Goal: Task Accomplishment & Management: Use online tool/utility

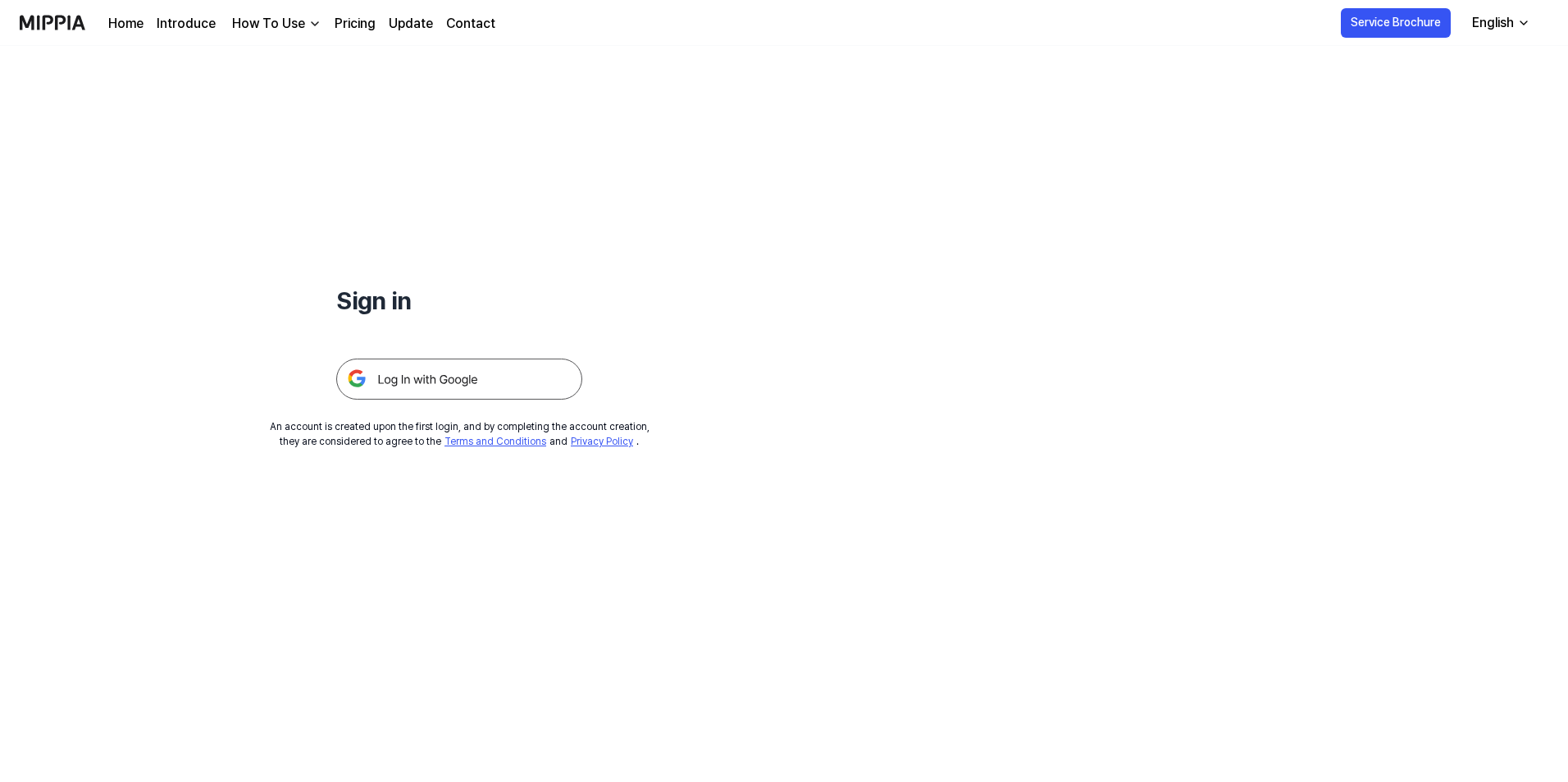
click at [131, 21] on link "Home" at bounding box center [125, 24] width 35 height 20
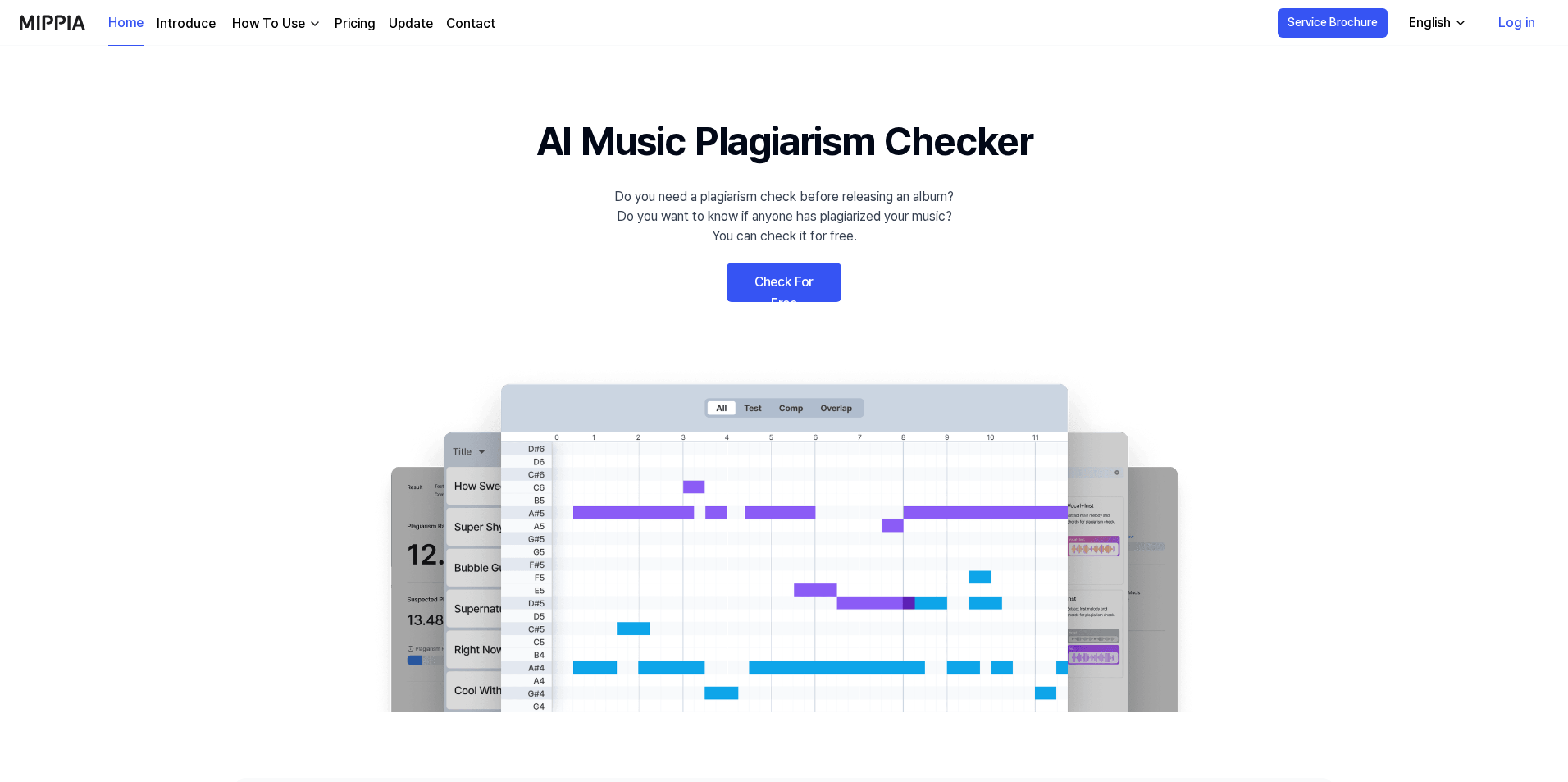
click at [1523, 24] on link "Log in" at bounding box center [1517, 23] width 64 height 46
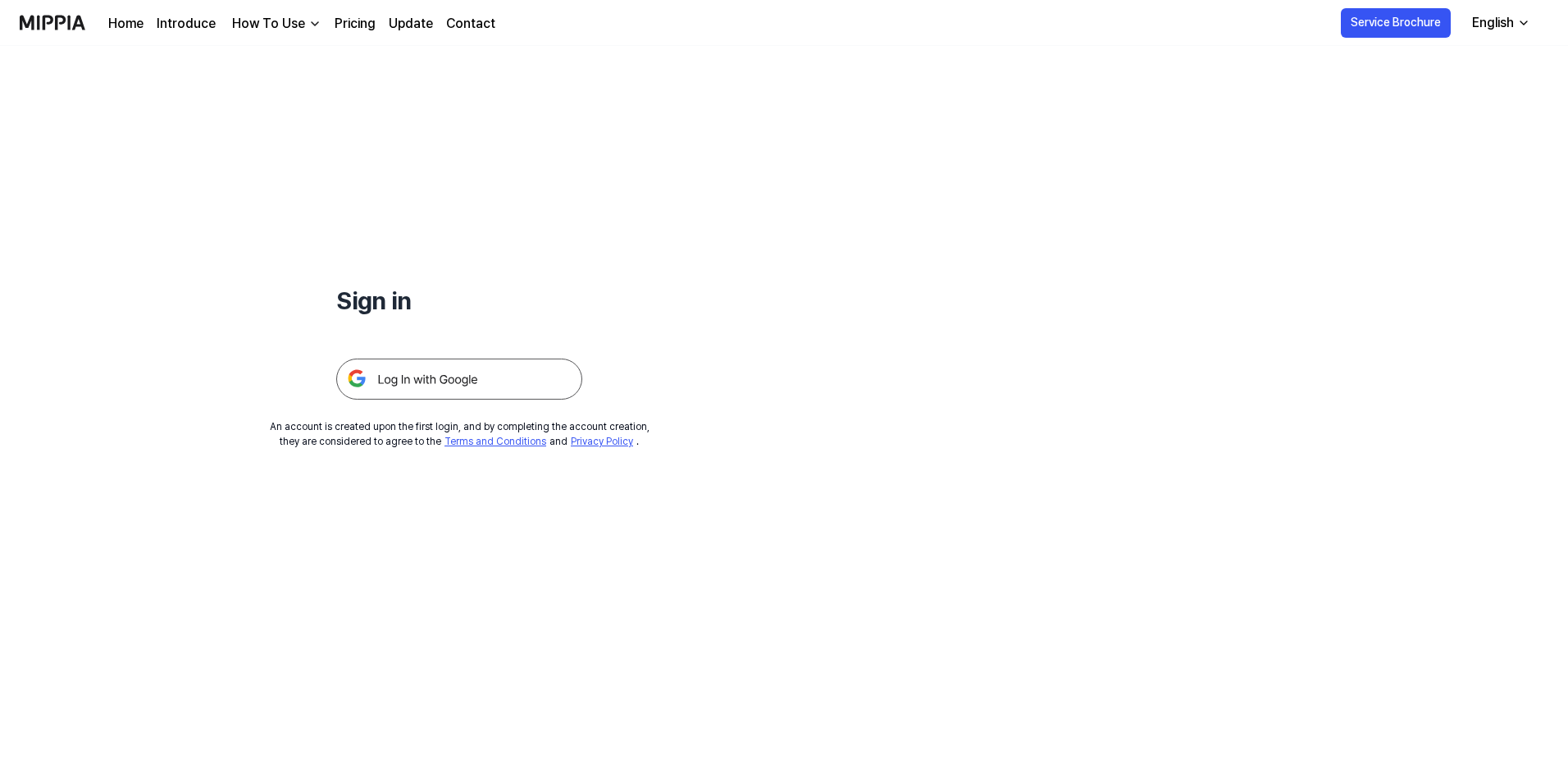
click at [473, 375] on img at bounding box center [459, 379] width 246 height 41
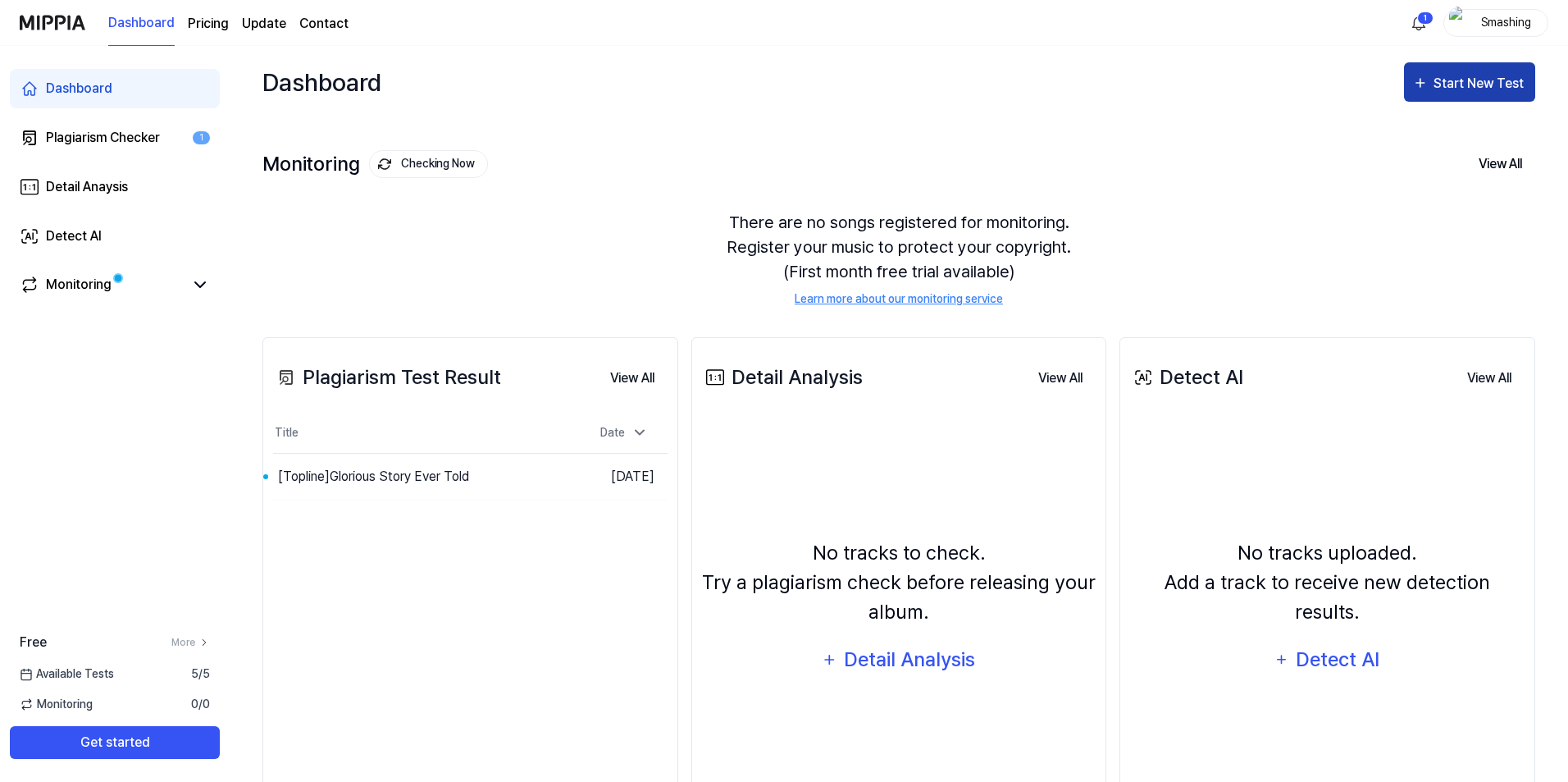
drag, startPoint x: 1456, startPoint y: 79, endPoint x: 1447, endPoint y: 74, distance: 10.3
click at [1456, 79] on div "Start New Test" at bounding box center [1480, 84] width 93 height 21
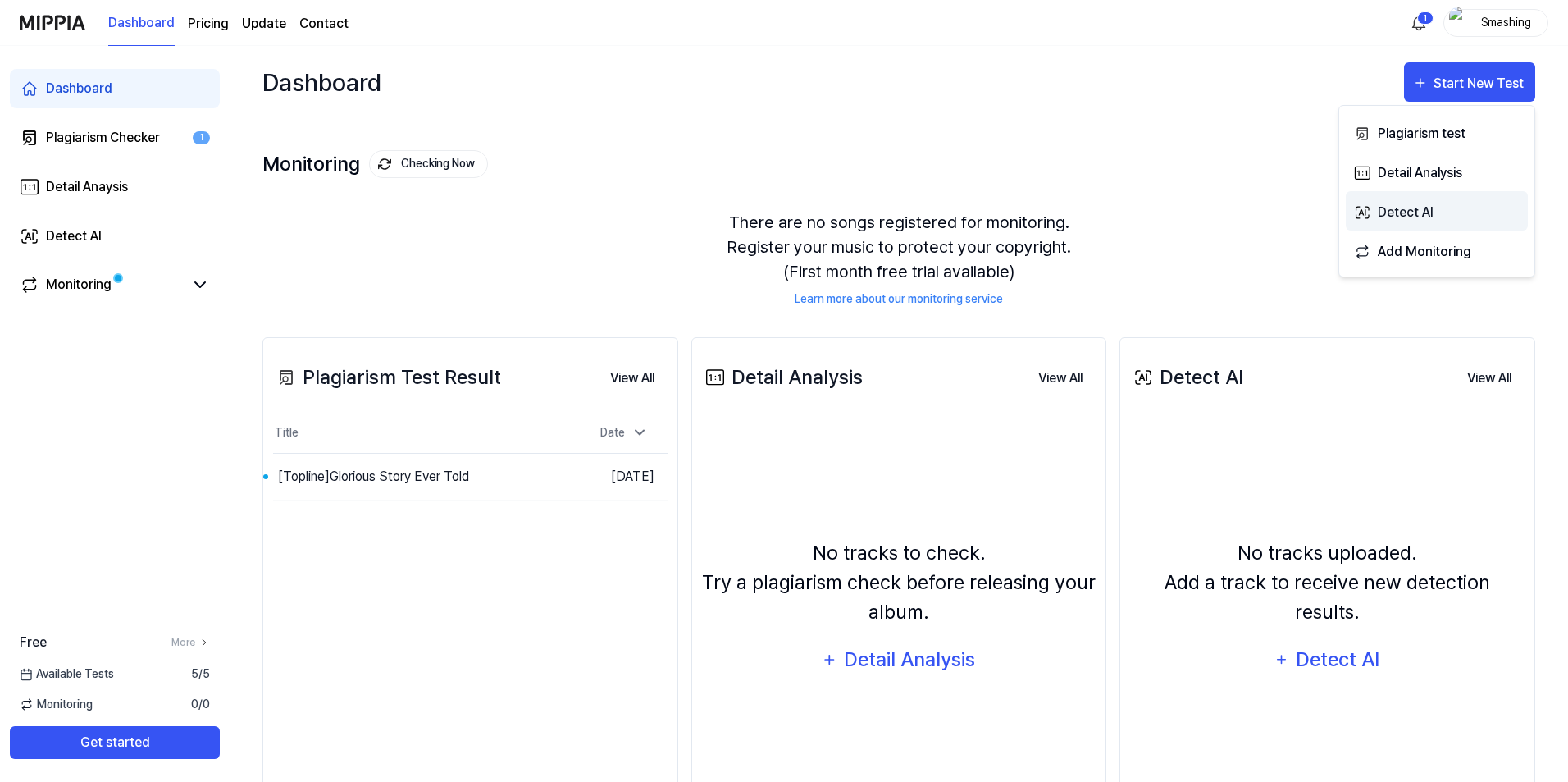
click at [1418, 210] on div "Detect AI" at bounding box center [1449, 213] width 143 height 21
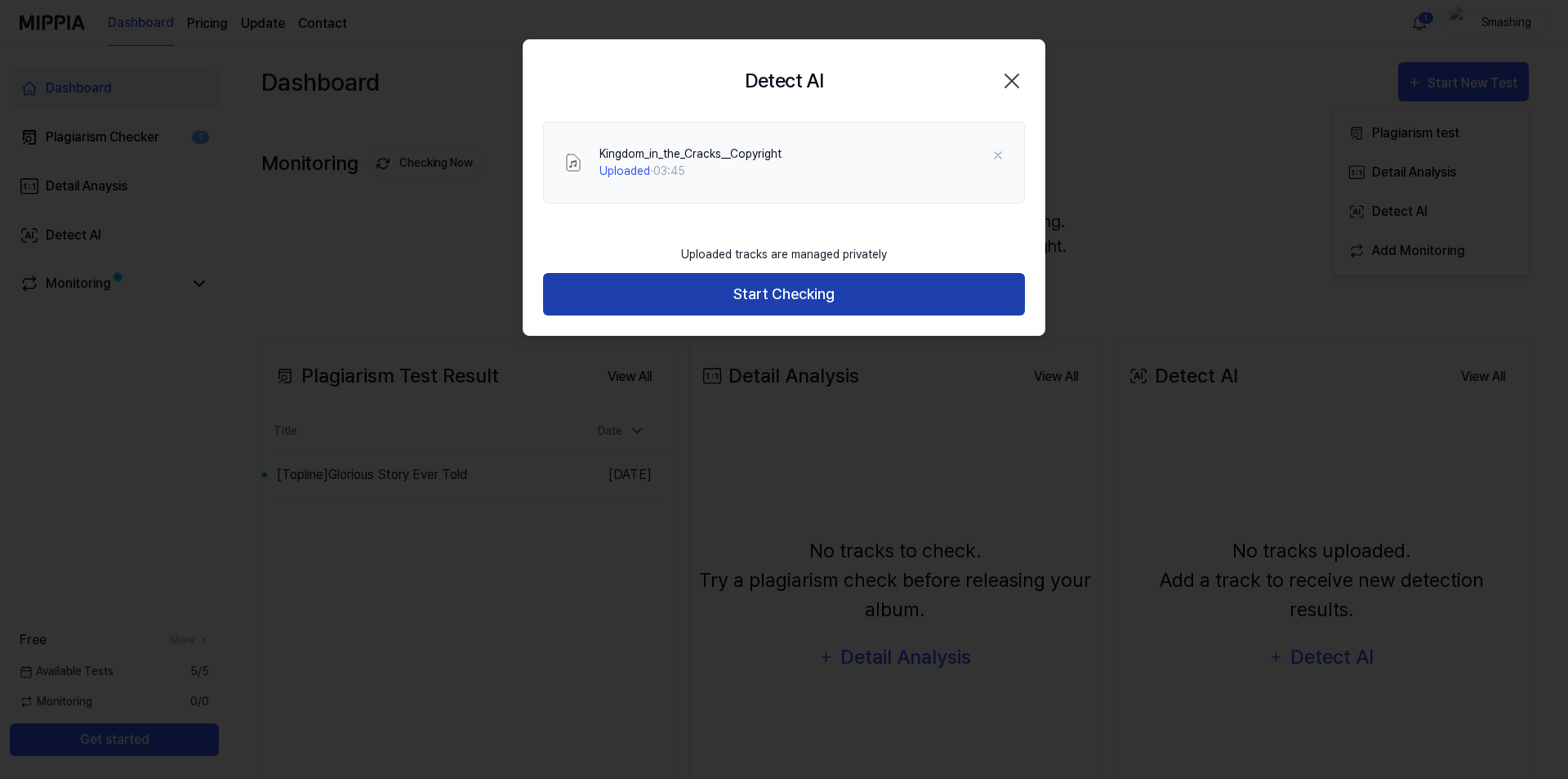
click at [804, 301] on button "Start Checking" at bounding box center [784, 294] width 482 height 44
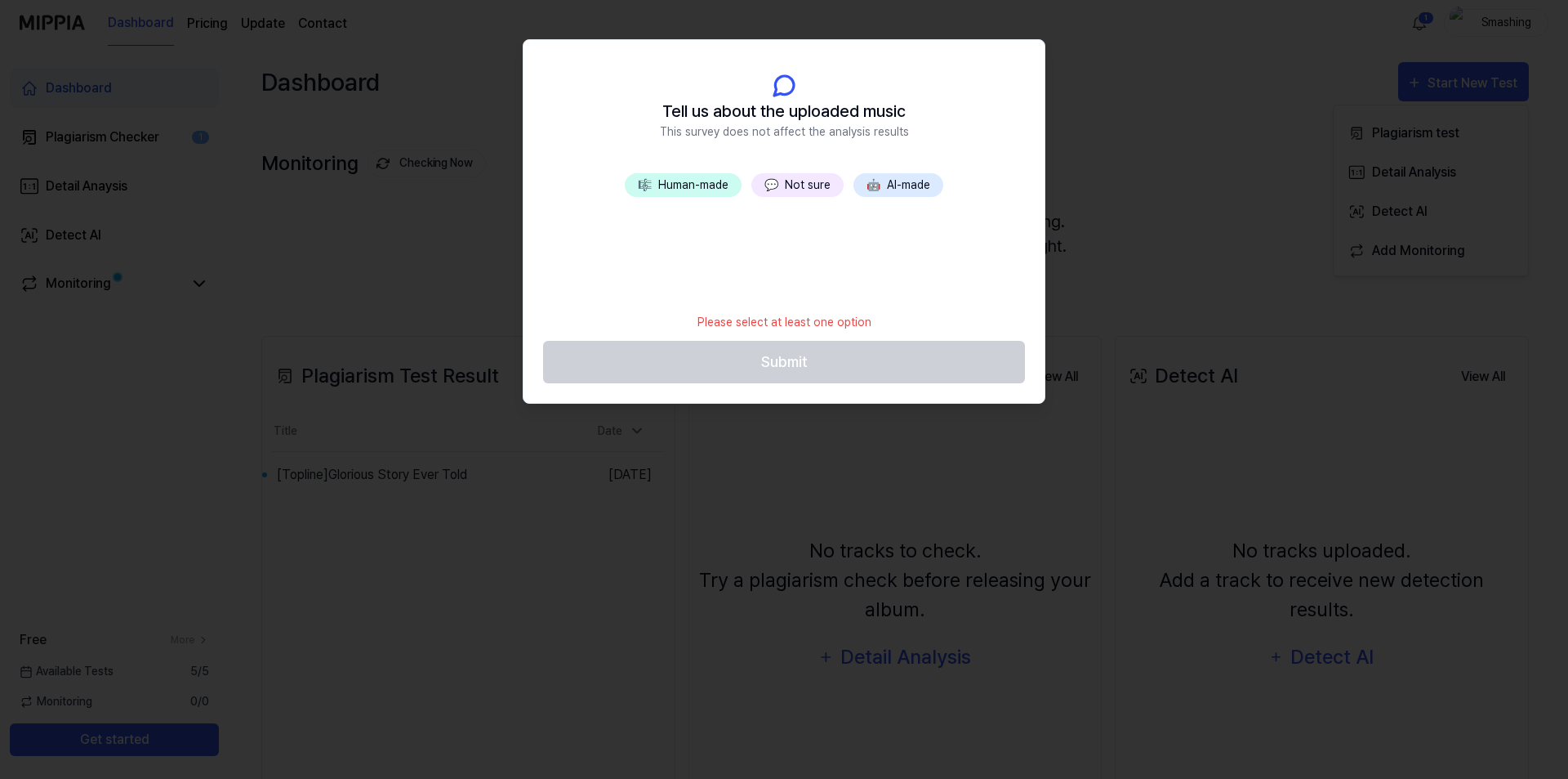
click at [795, 182] on button "💬 Not sure" at bounding box center [798, 185] width 92 height 24
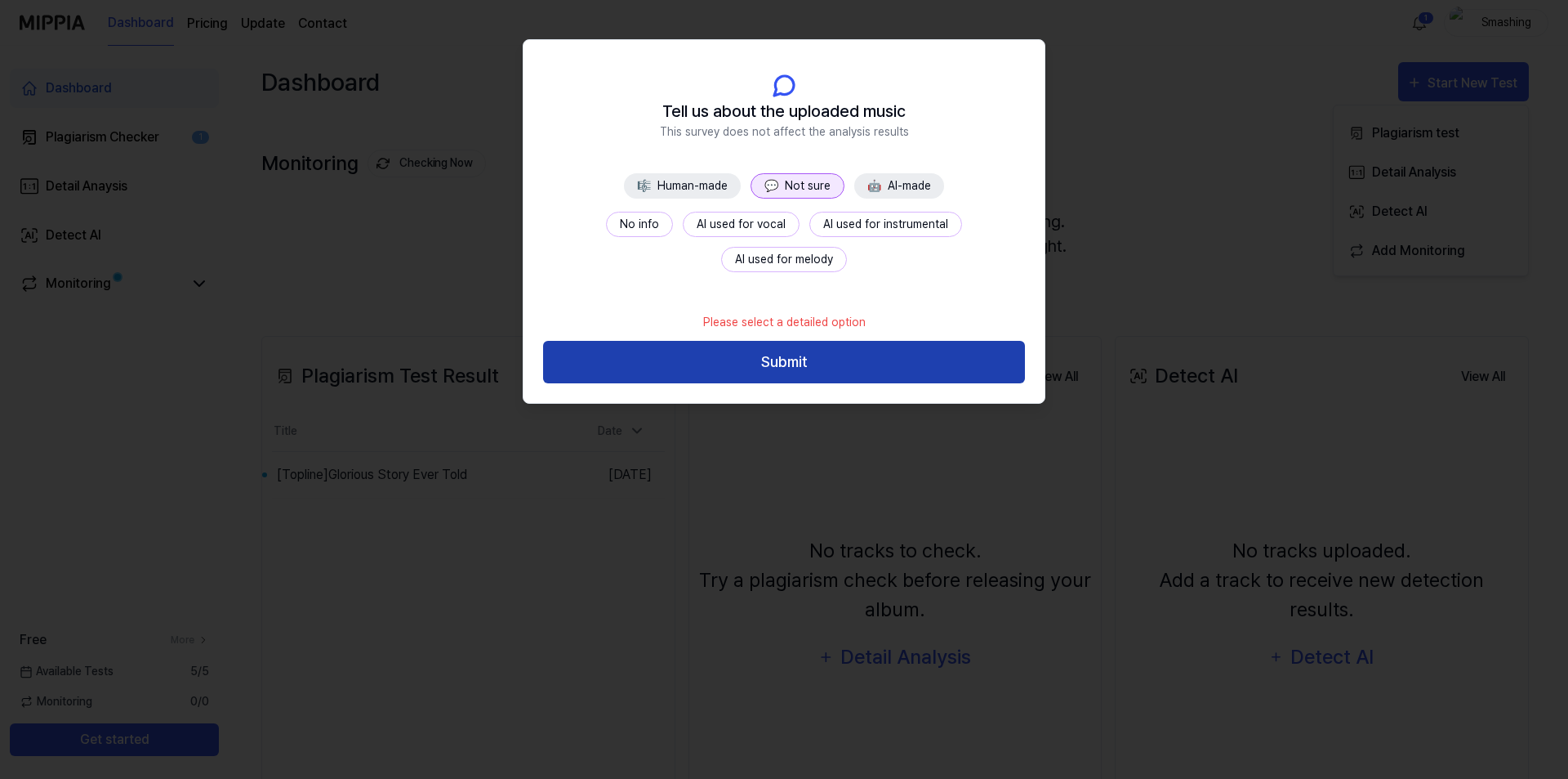
click at [820, 362] on button "Submit" at bounding box center [784, 362] width 482 height 44
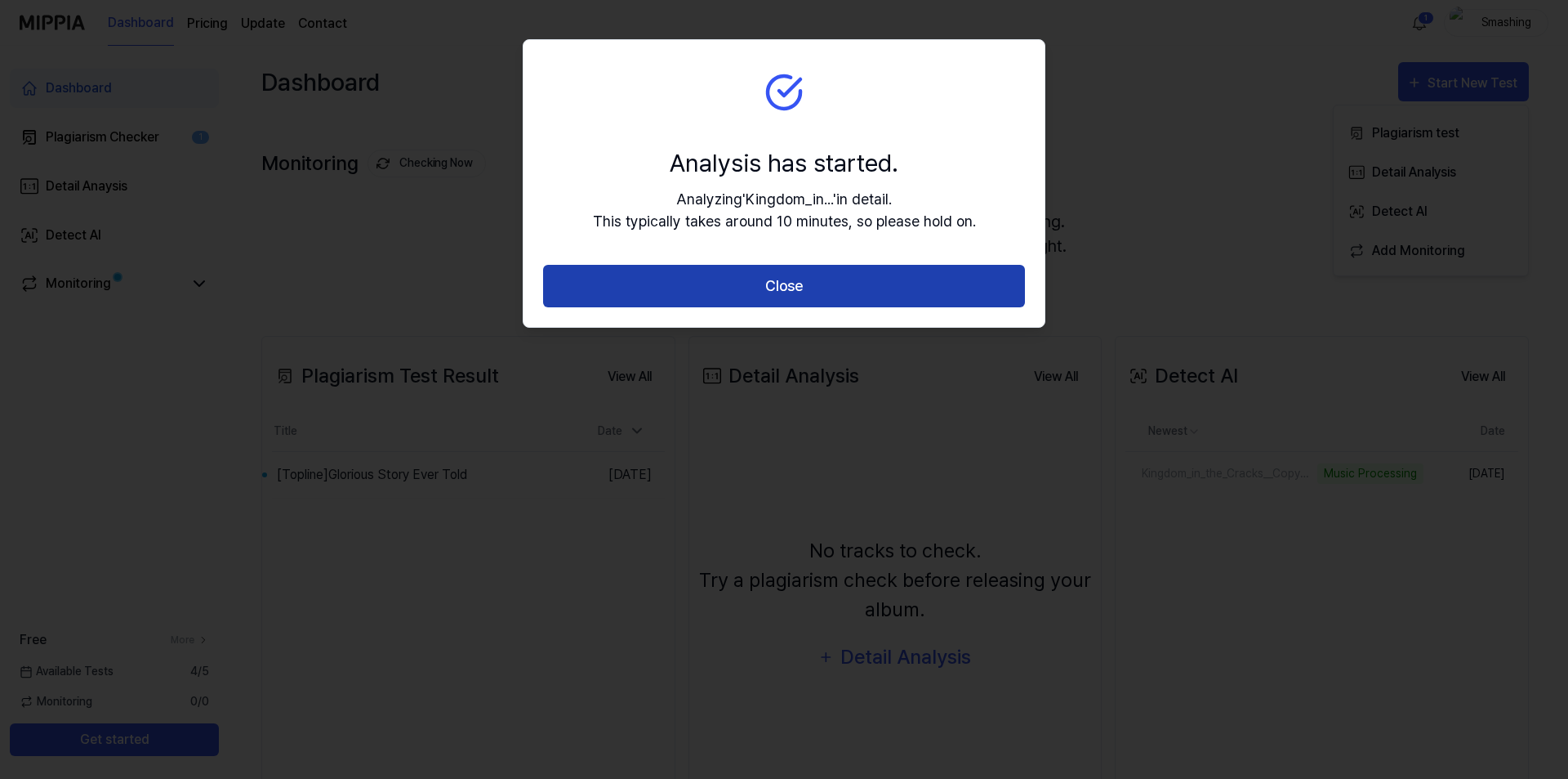
click at [921, 284] on button "Close" at bounding box center [784, 286] width 482 height 44
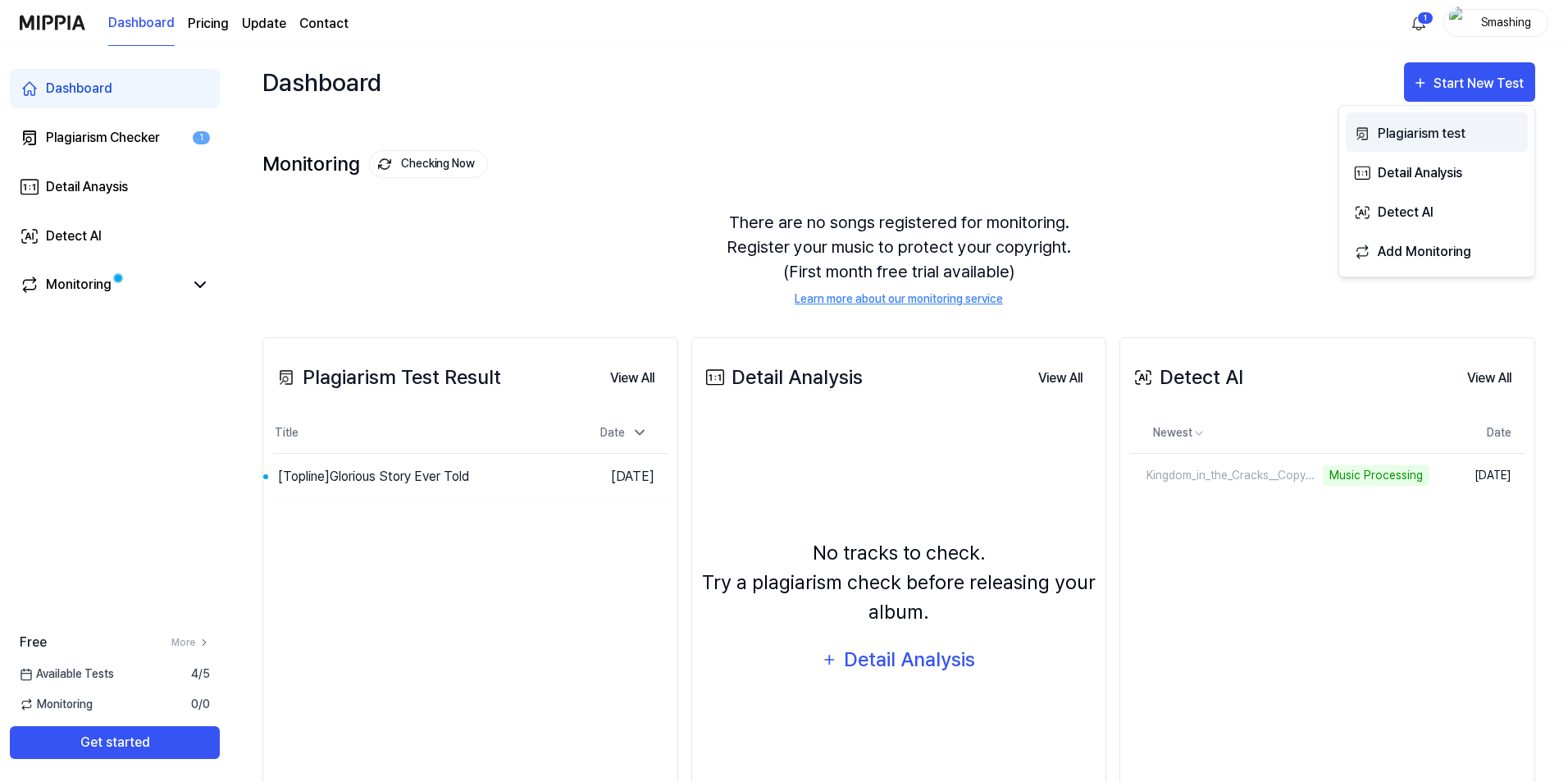
click at [1410, 136] on div "Plagiarism test" at bounding box center [1449, 134] width 143 height 21
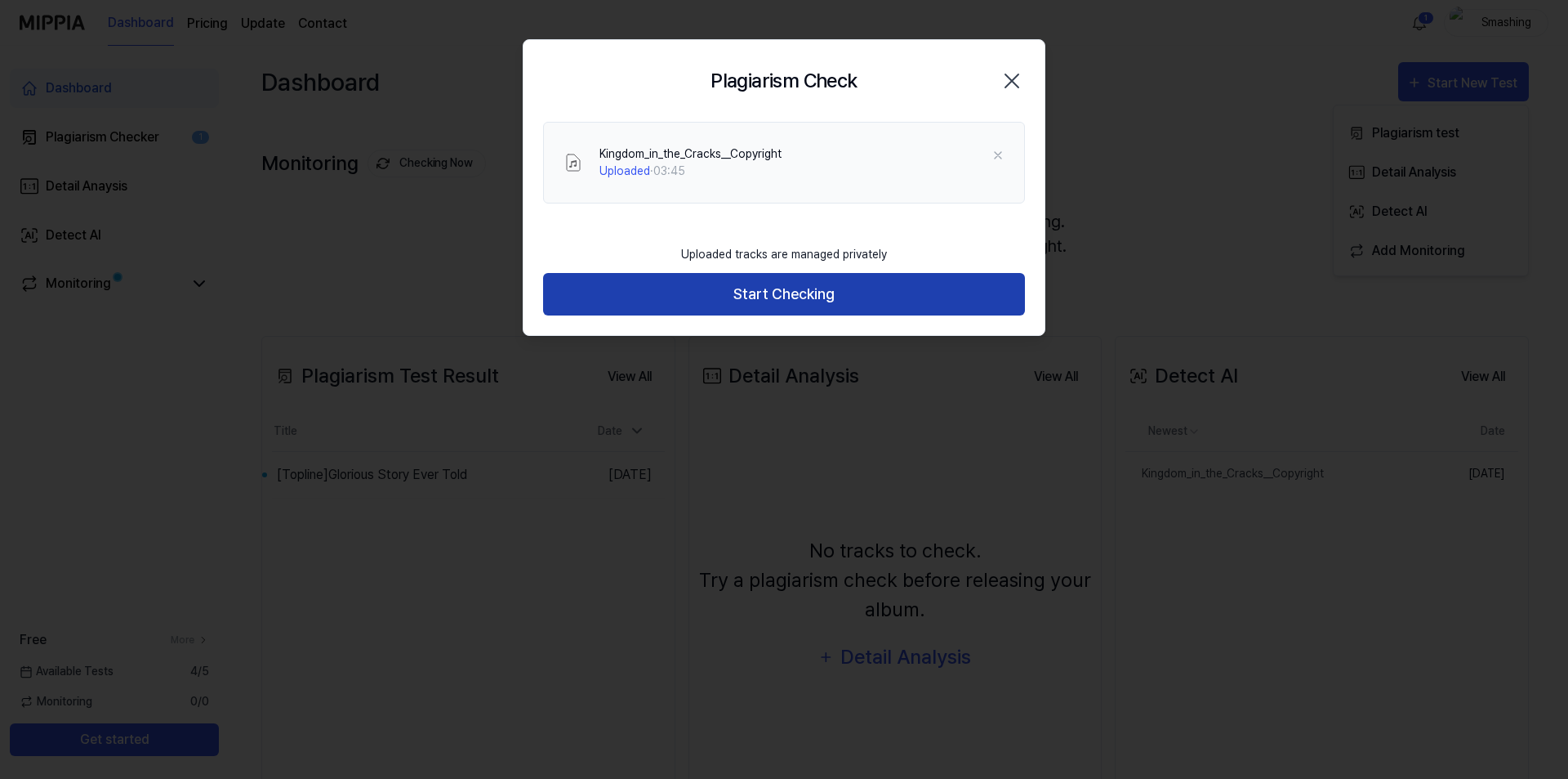
click at [789, 297] on button "Start Checking" at bounding box center [784, 294] width 482 height 44
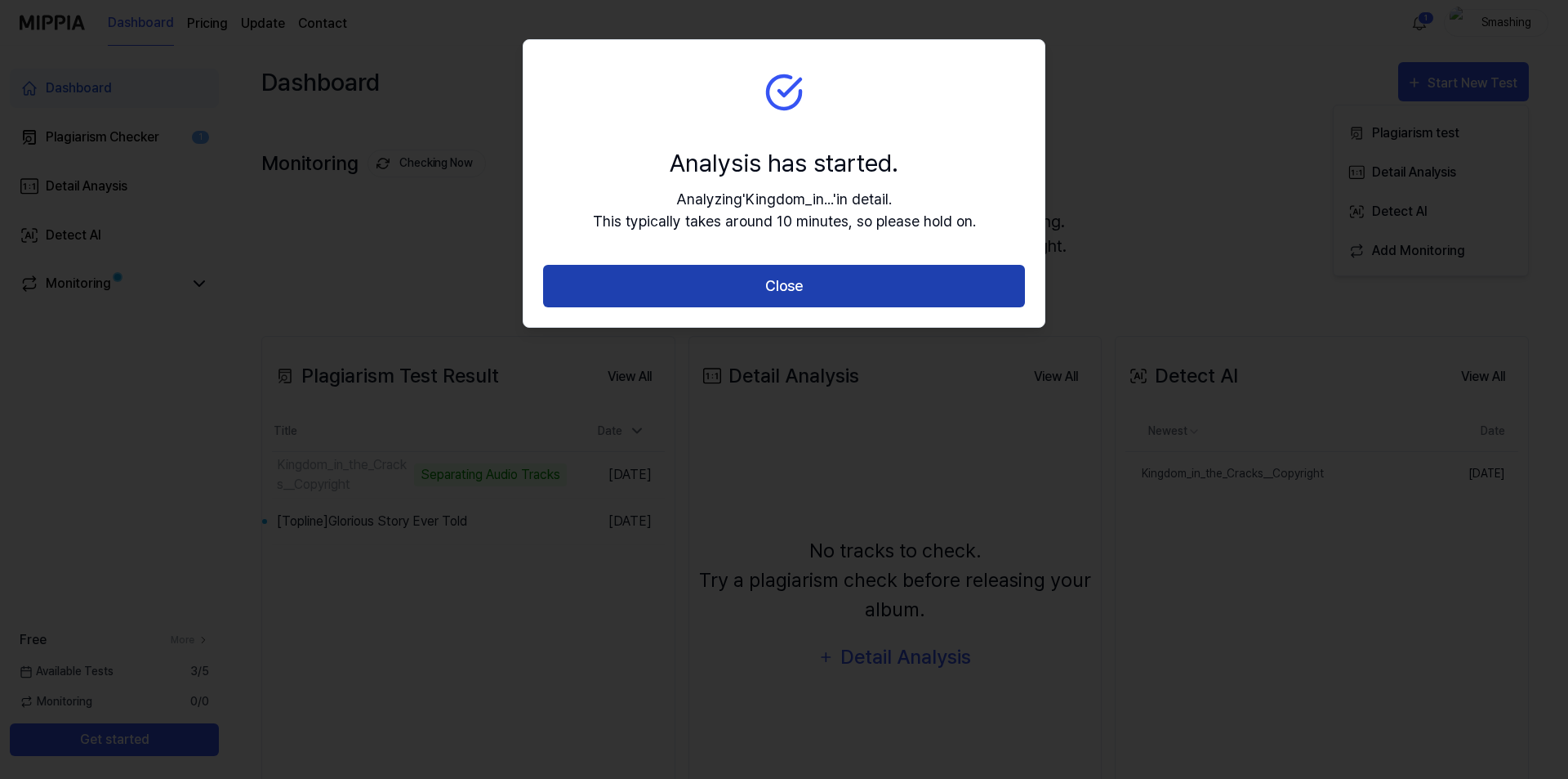
click at [844, 296] on button "Close" at bounding box center [784, 286] width 482 height 44
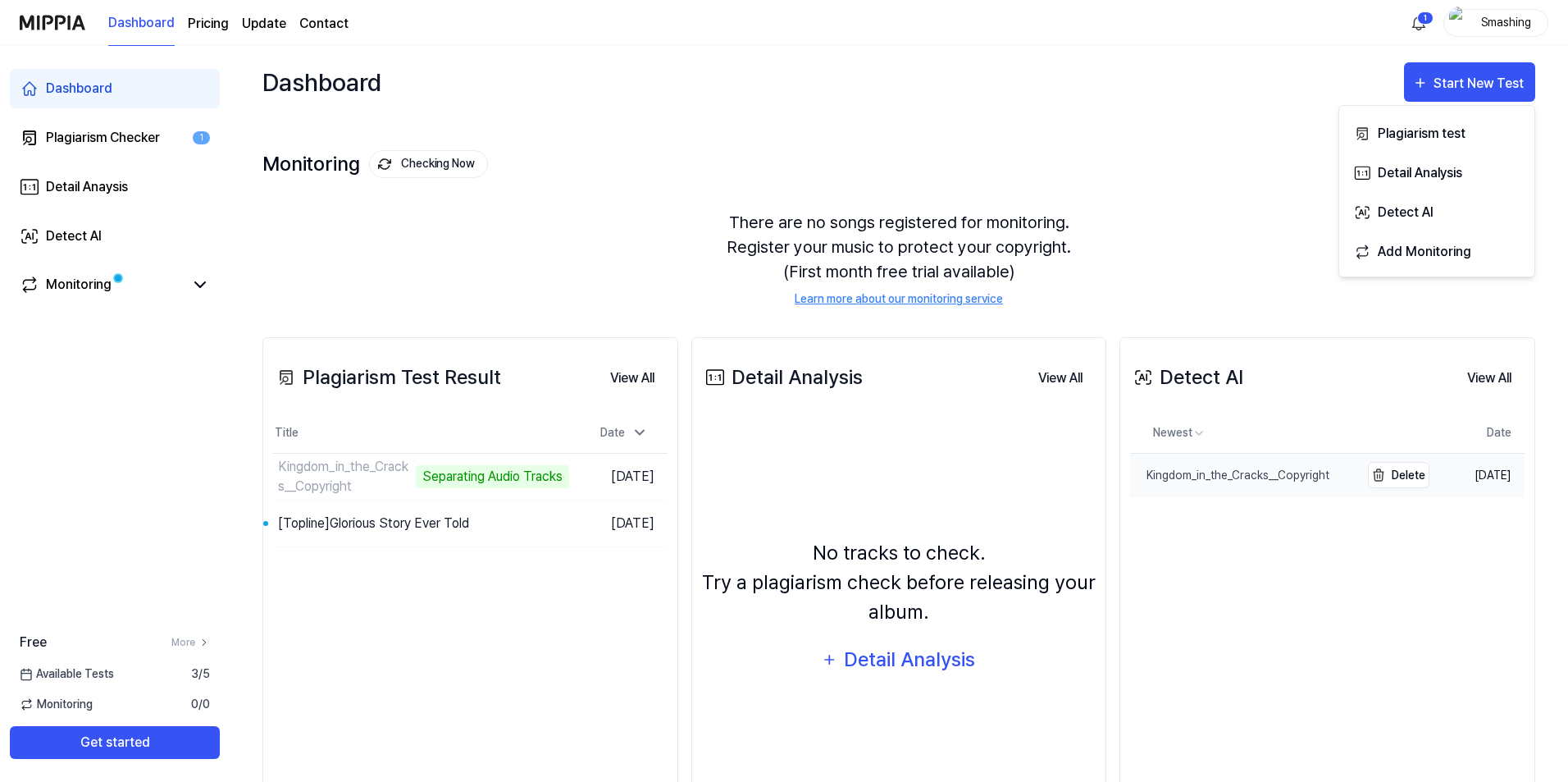
click at [1212, 483] on div "Kingdom_in_the_Cracks__Copyright" at bounding box center [1230, 475] width 200 height 17
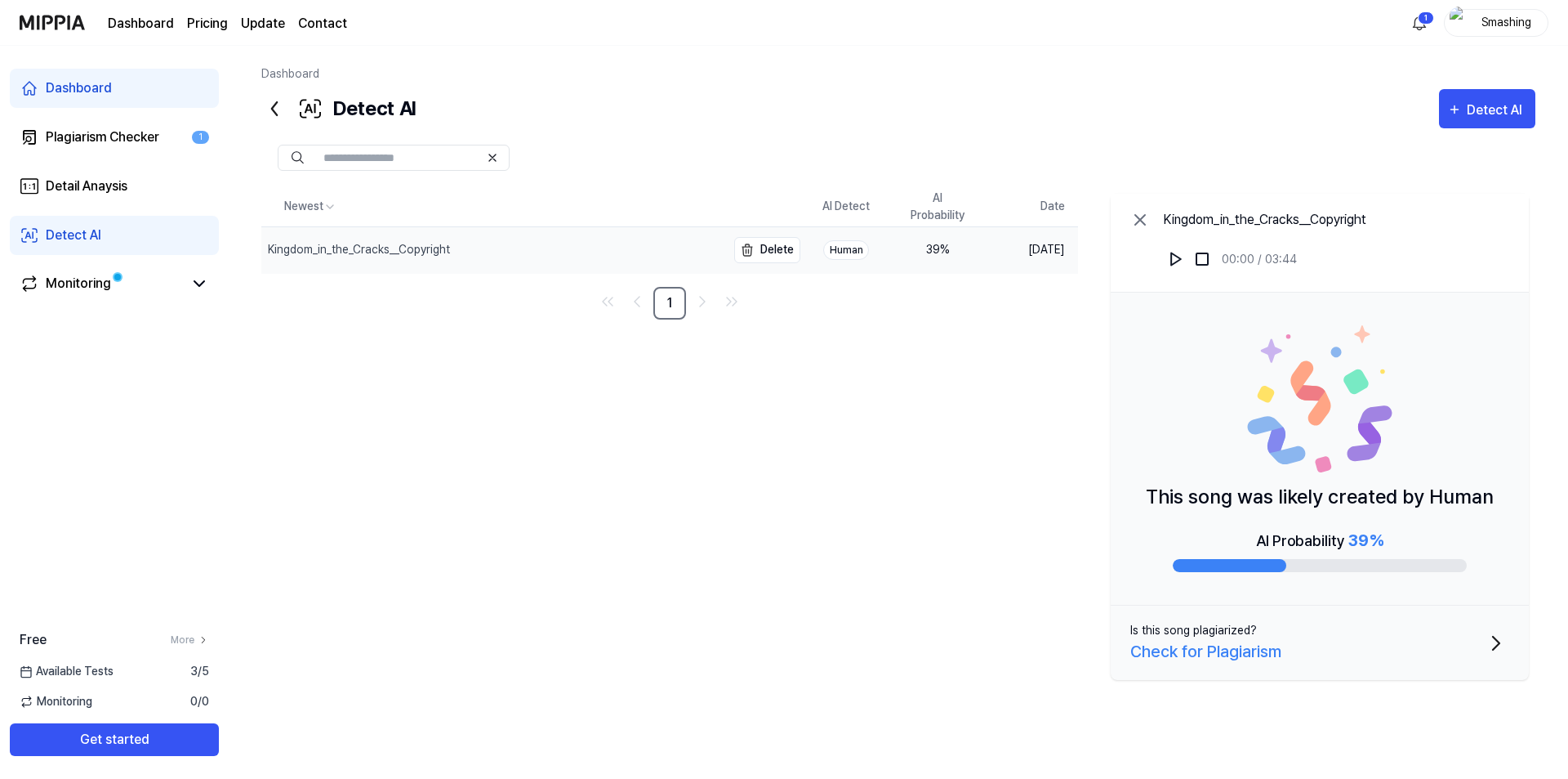
click at [388, 247] on div "Kingdom_in_the_Cracks__Copyright" at bounding box center [359, 249] width 182 height 17
click at [107, 131] on div "Plagiarism Checker" at bounding box center [103, 137] width 113 height 20
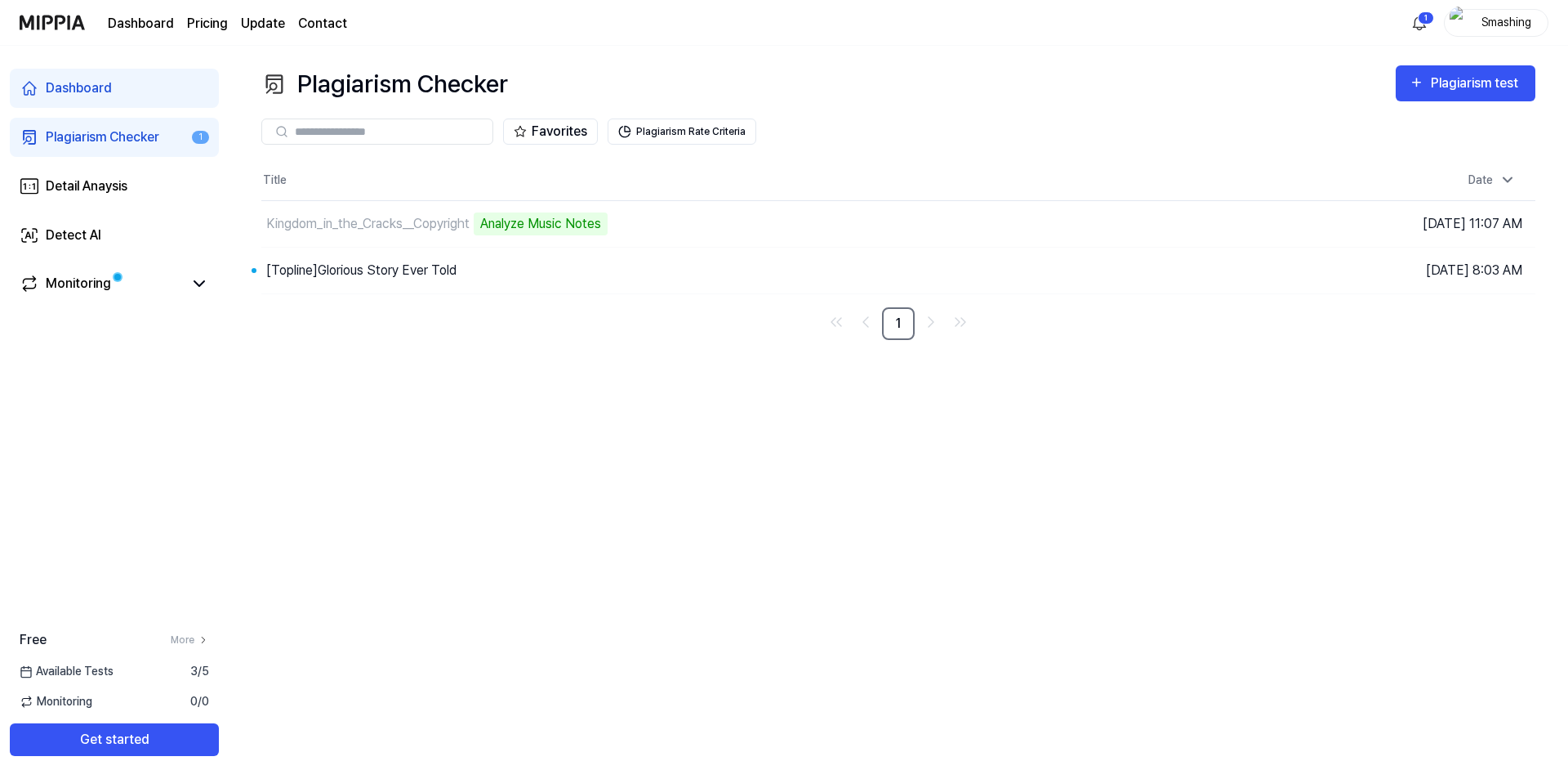
click at [212, 27] on page\) "Pricing" at bounding box center [208, 24] width 41 height 20
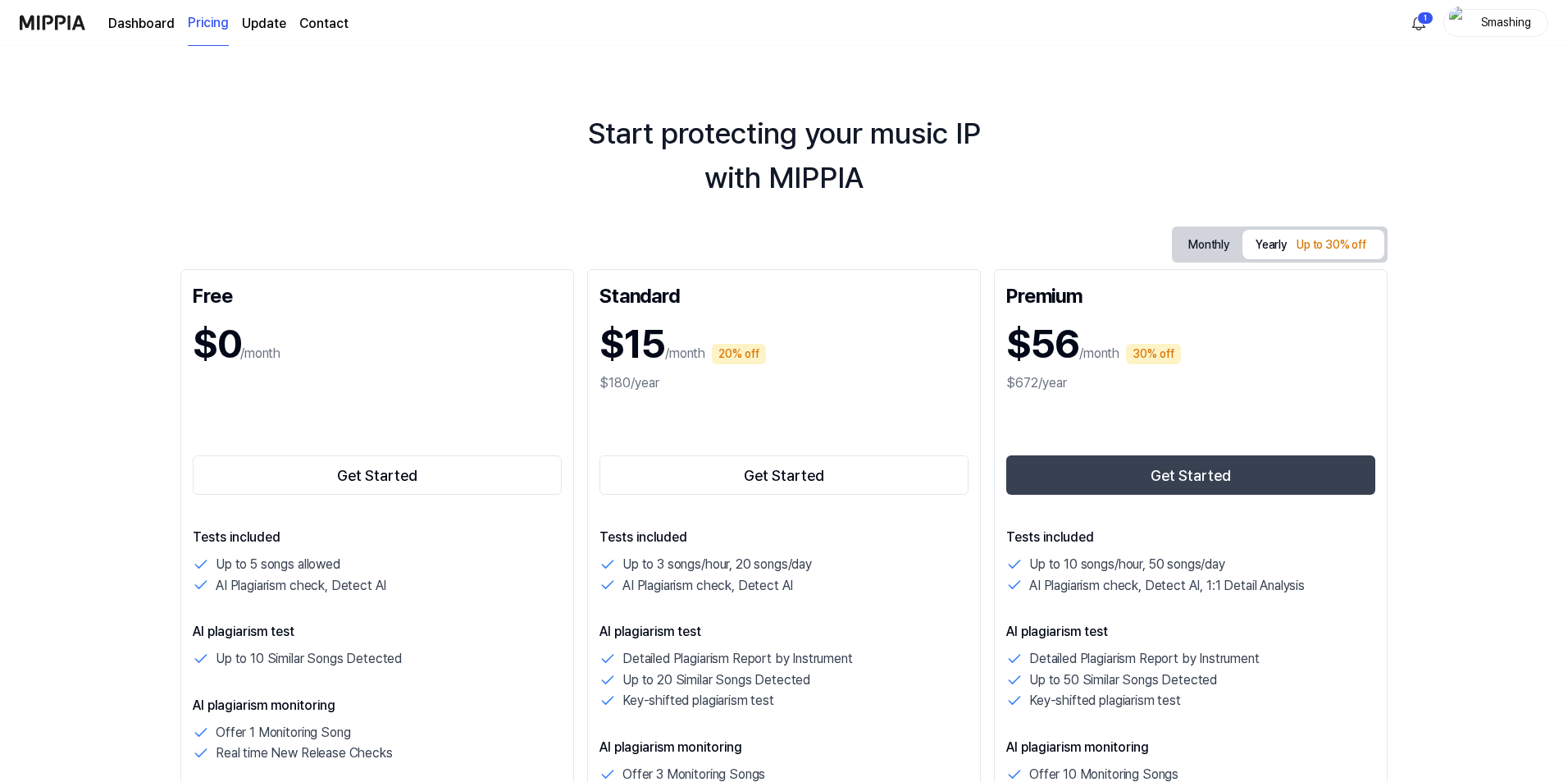
click at [55, 24] on img at bounding box center [53, 22] width 66 height 45
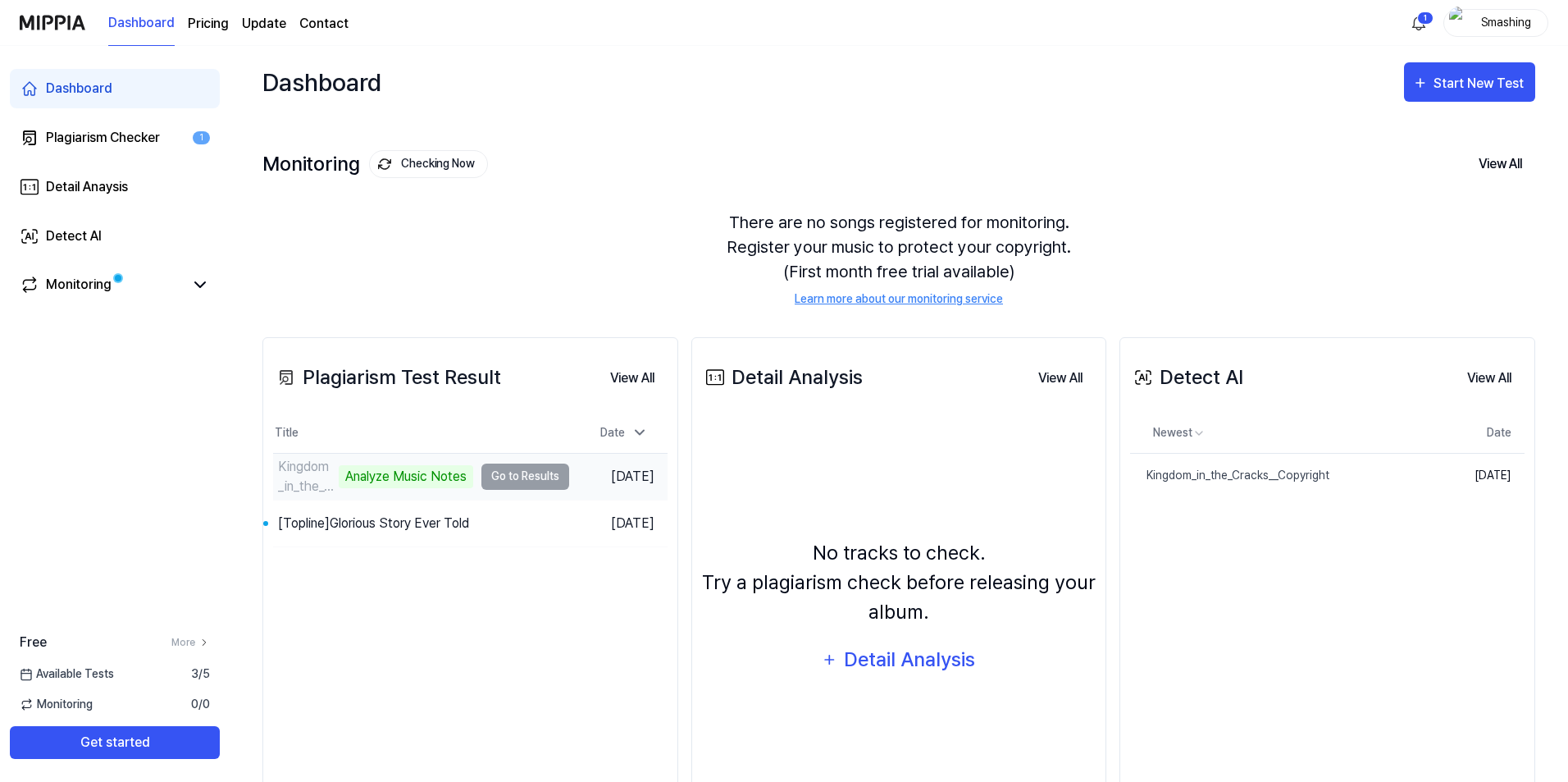
click at [512, 480] on td "Kingdom_in_the_Cracks__Copyright Analyze Music Notes Go to Results" at bounding box center [421, 477] width 296 height 46
click at [326, 467] on div "Kingdom_in_the_Cracks__Copyright Analyze Music Notes" at bounding box center [373, 477] width 200 height 40
click at [372, 474] on div "Analyze Music Notes" at bounding box center [406, 477] width 134 height 23
click at [517, 472] on td "Kingdom_in_the_Cracks__Copyright Analyze Music Notes Go to Results" at bounding box center [421, 477] width 296 height 46
click at [323, 472] on div "Kingdom_in_the_Cracks__Copyright Analyze Music Notes" at bounding box center [373, 477] width 200 height 40
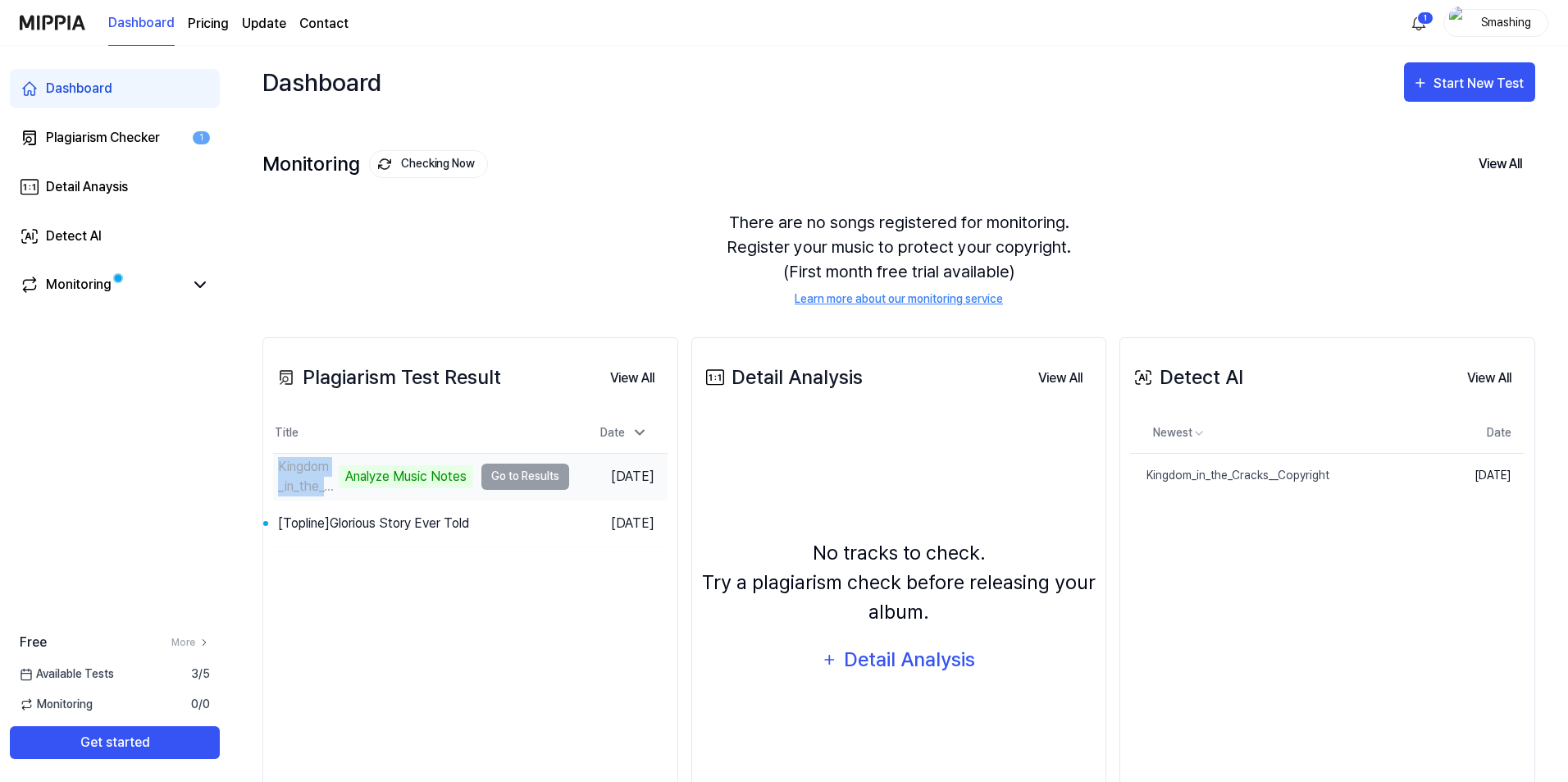
click at [323, 472] on div "Kingdom_in_the_Cracks__Copyright Analyze Music Notes" at bounding box center [373, 477] width 200 height 40
click at [506, 472] on td "Kingdom_in_the_Cracks__Copyright Analyze Music Notes Go to Results" at bounding box center [421, 477] width 296 height 46
click at [1241, 472] on div "Kingdom_in_the_Cracks__Copyright" at bounding box center [1230, 475] width 200 height 17
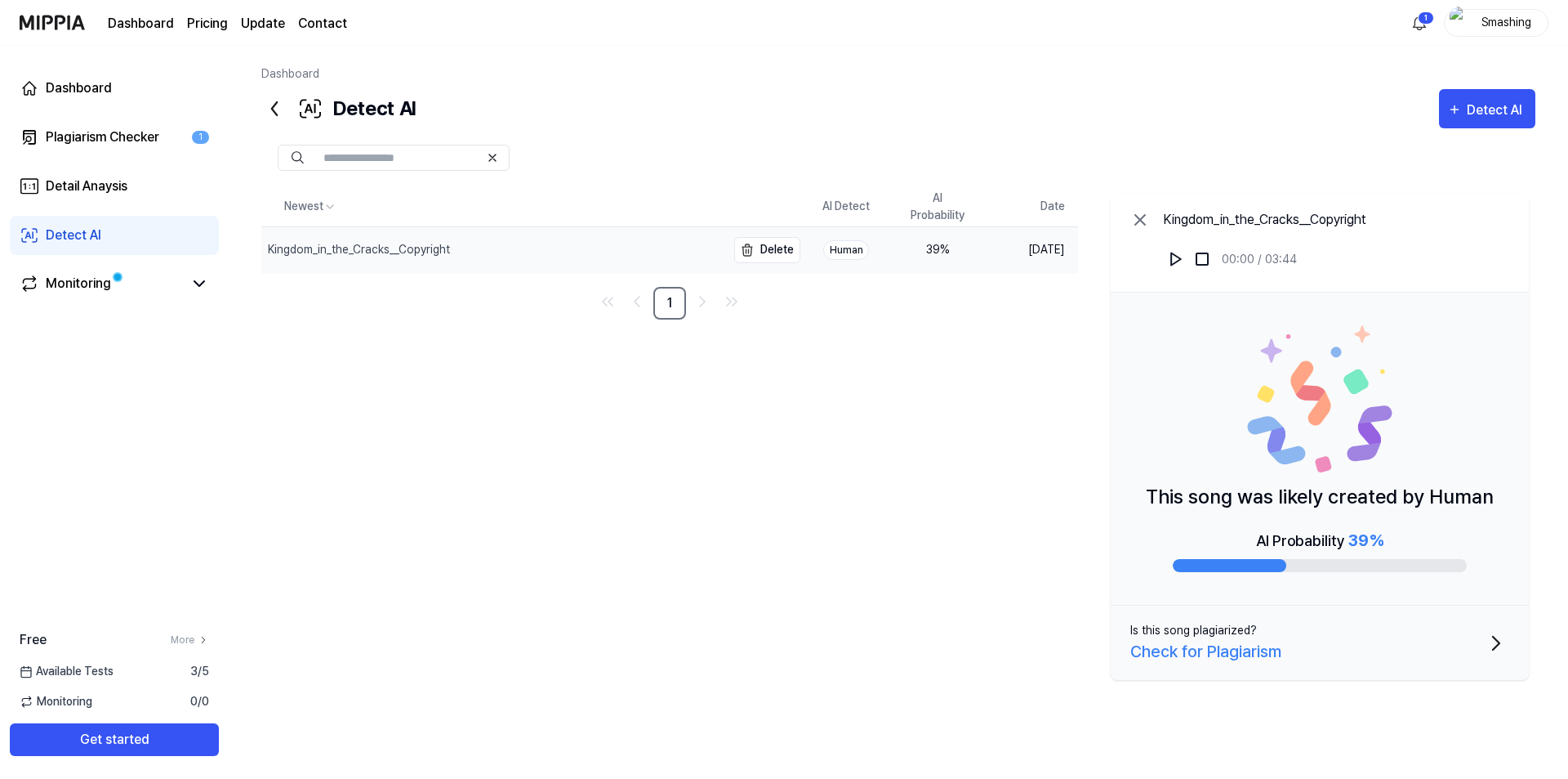
click at [376, 253] on div "Kingdom_in_the_Cracks__Copyright" at bounding box center [359, 249] width 182 height 17
click at [377, 256] on div "Kingdom_in_the_Cracks__Copyright" at bounding box center [359, 249] width 182 height 17
click at [848, 256] on div "Human" at bounding box center [846, 250] width 46 height 20
click at [1023, 251] on td "Aug 30, 2025" at bounding box center [1030, 249] width 94 height 47
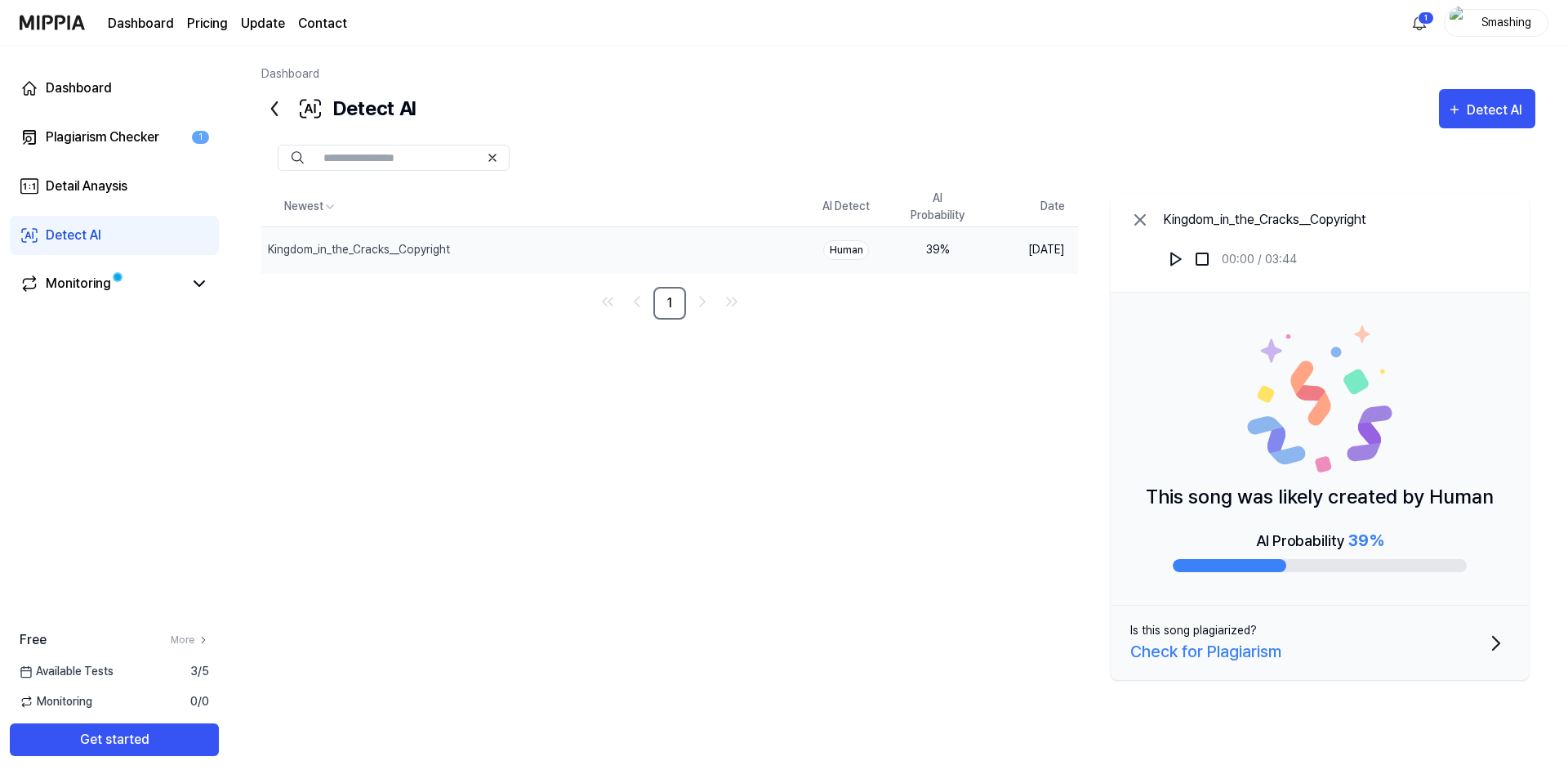
click at [1244, 657] on div "Check for Plagiarism" at bounding box center [1206, 652] width 151 height 25
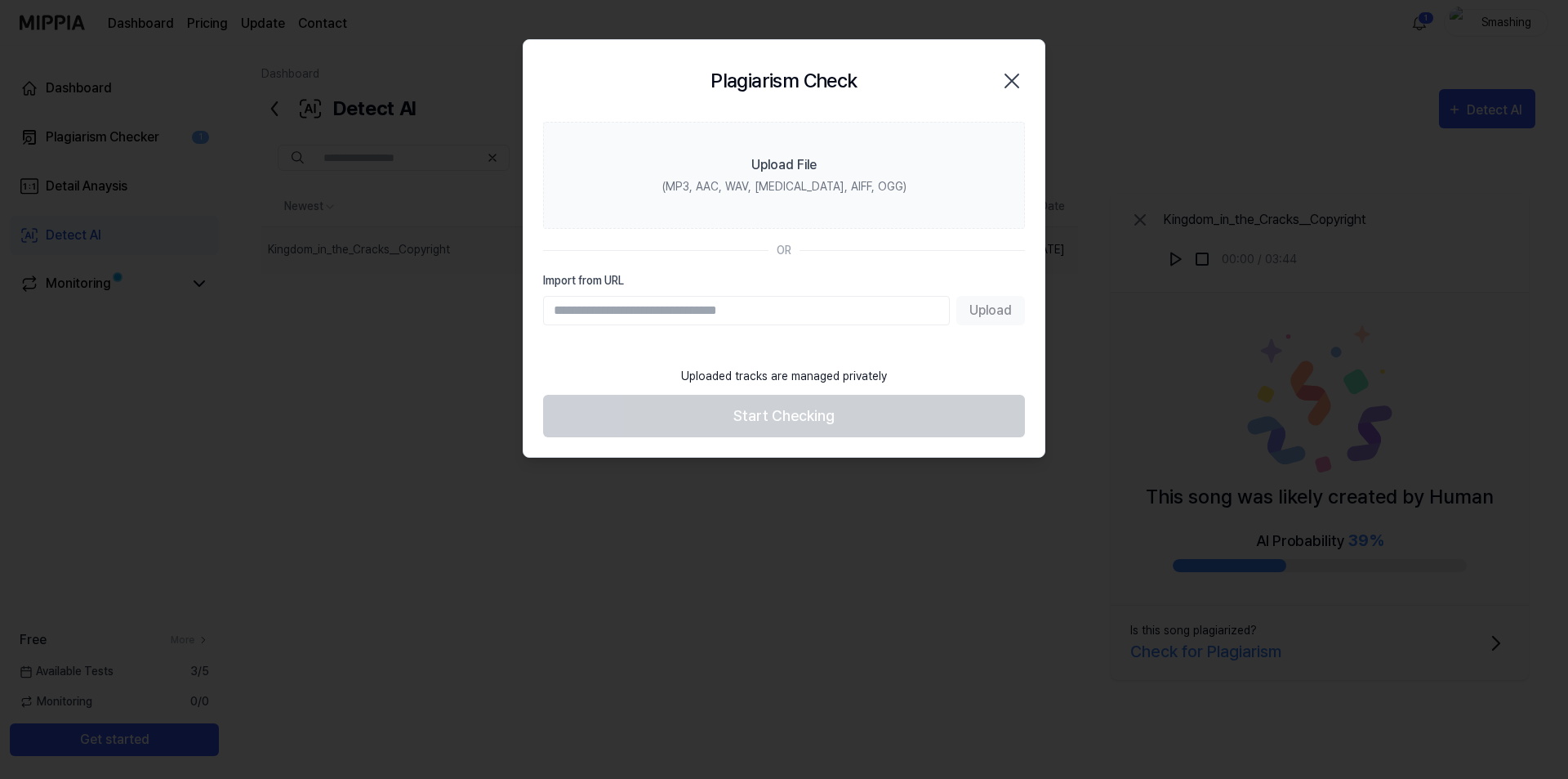
click at [1021, 77] on icon "button" at bounding box center [1012, 81] width 26 height 26
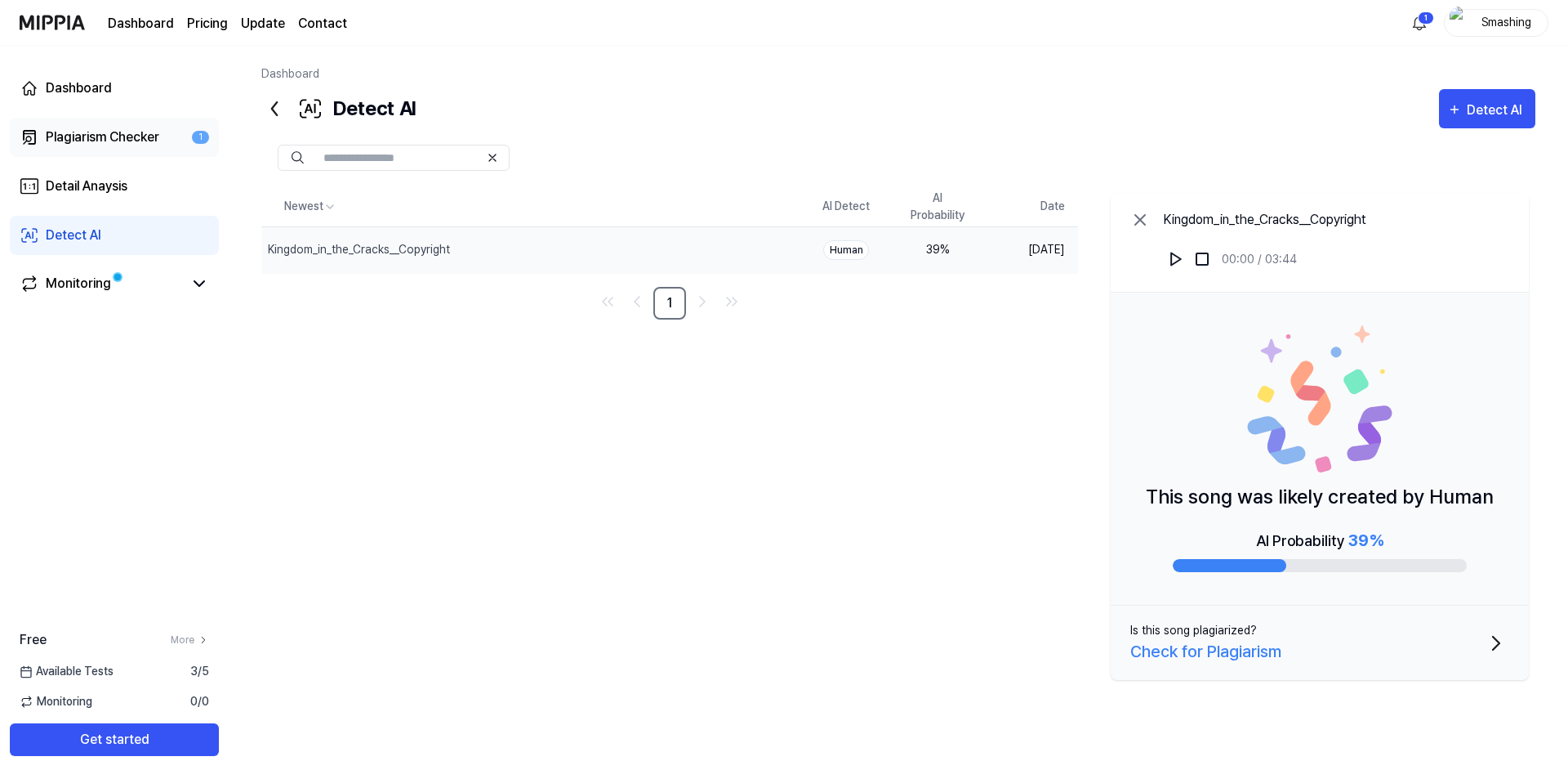
click at [99, 142] on div "Plagiarism Checker" at bounding box center [103, 137] width 113 height 20
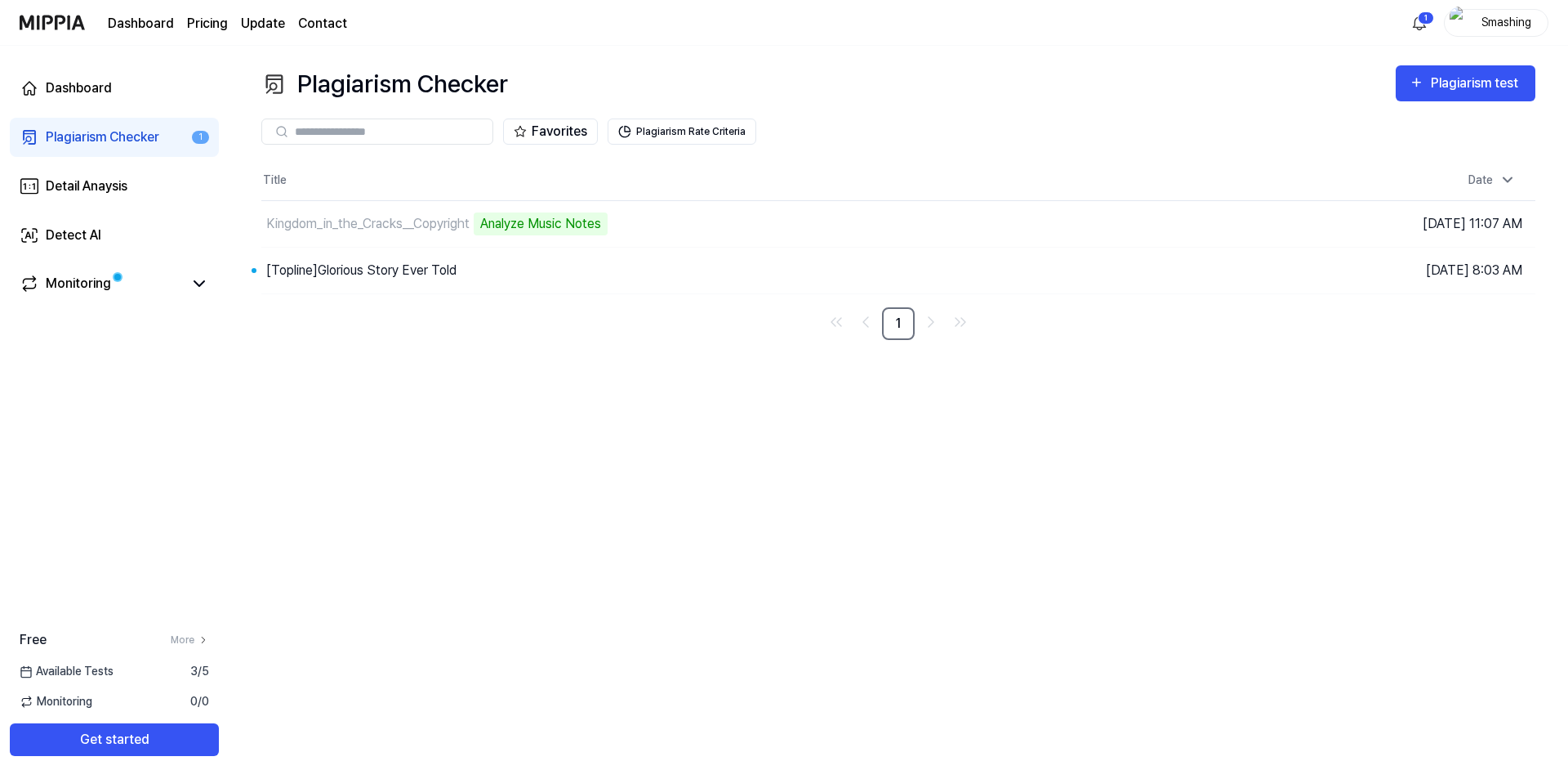
click at [99, 142] on div "Plagiarism Checker" at bounding box center [103, 137] width 113 height 20
click at [44, 29] on img at bounding box center [53, 22] width 66 height 45
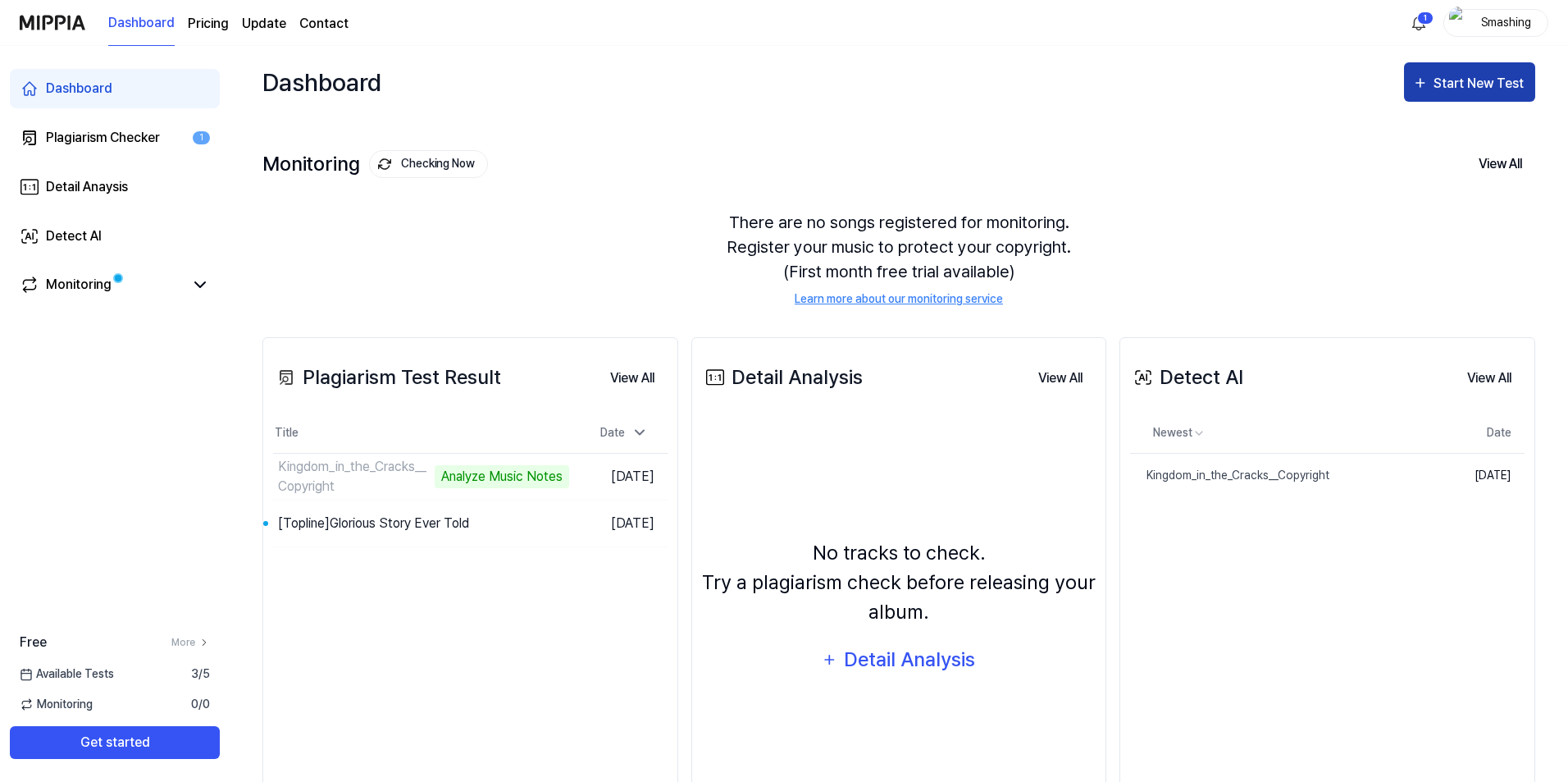
click at [1471, 85] on div "Start New Test" at bounding box center [1480, 84] width 93 height 21
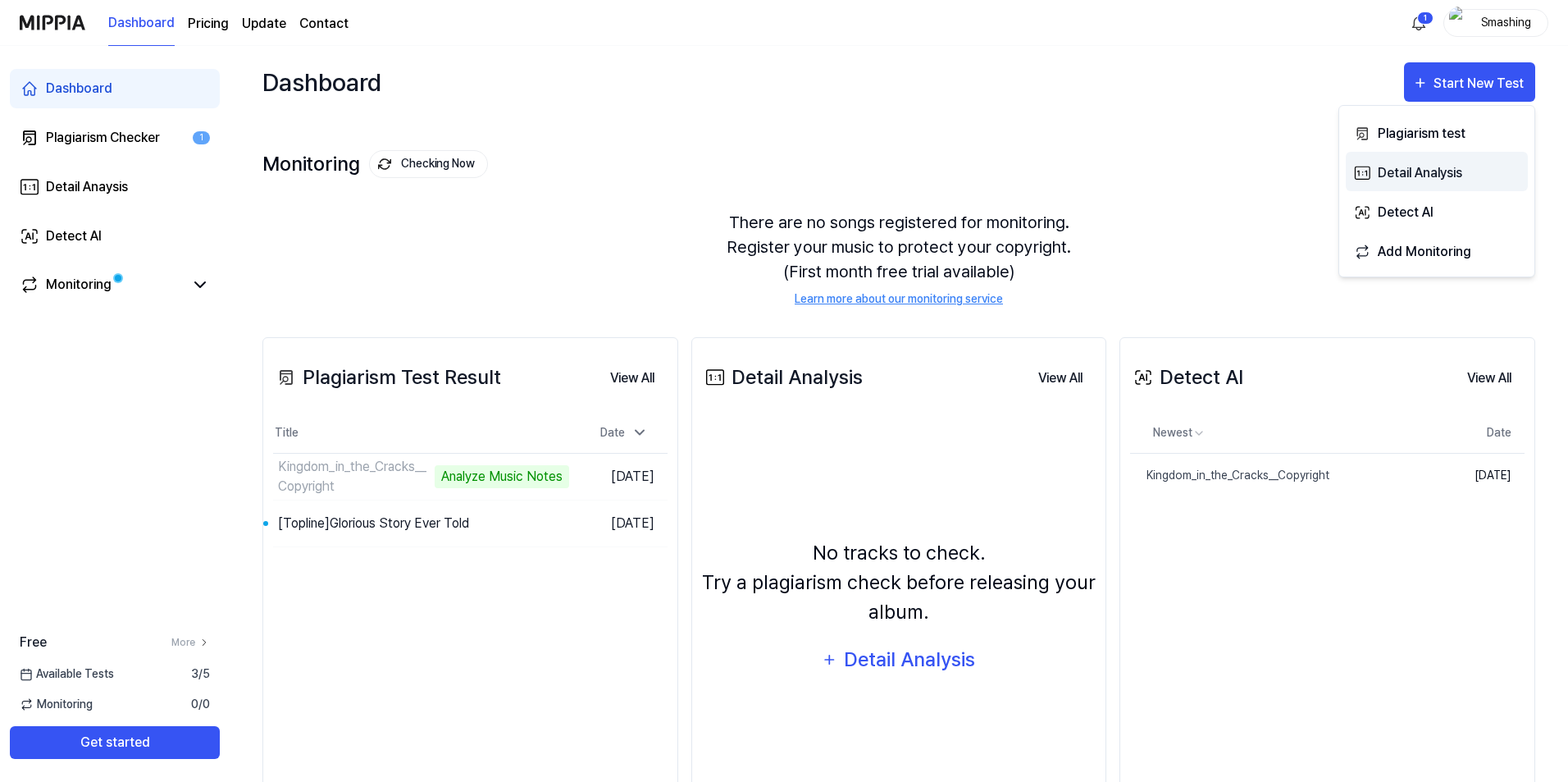
click at [1445, 175] on div "Detail Analysis" at bounding box center [1449, 173] width 143 height 21
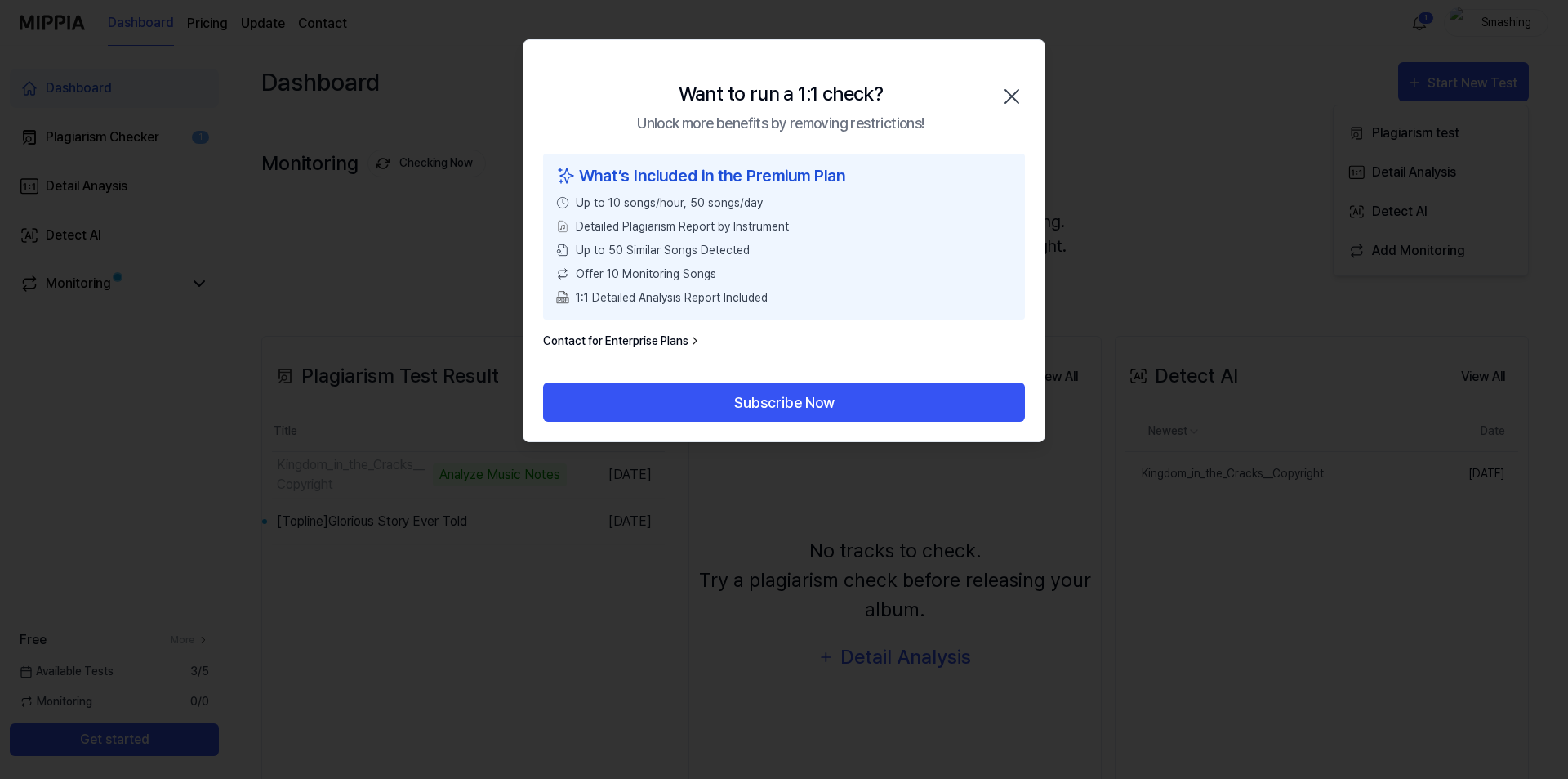
click at [1019, 96] on icon "button" at bounding box center [1012, 96] width 26 height 26
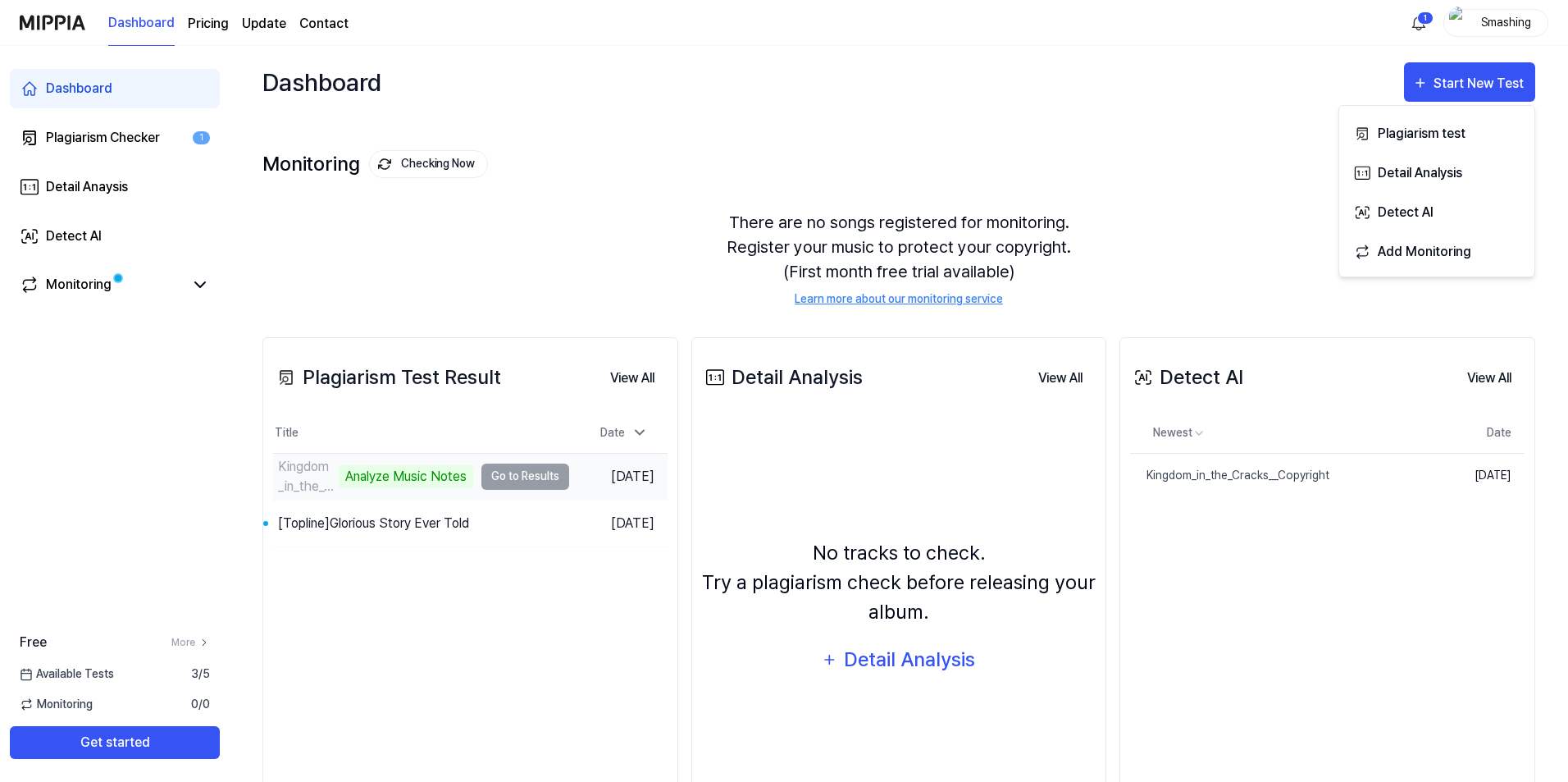
click at [349, 475] on div "Analyze Music Notes" at bounding box center [406, 477] width 134 height 23
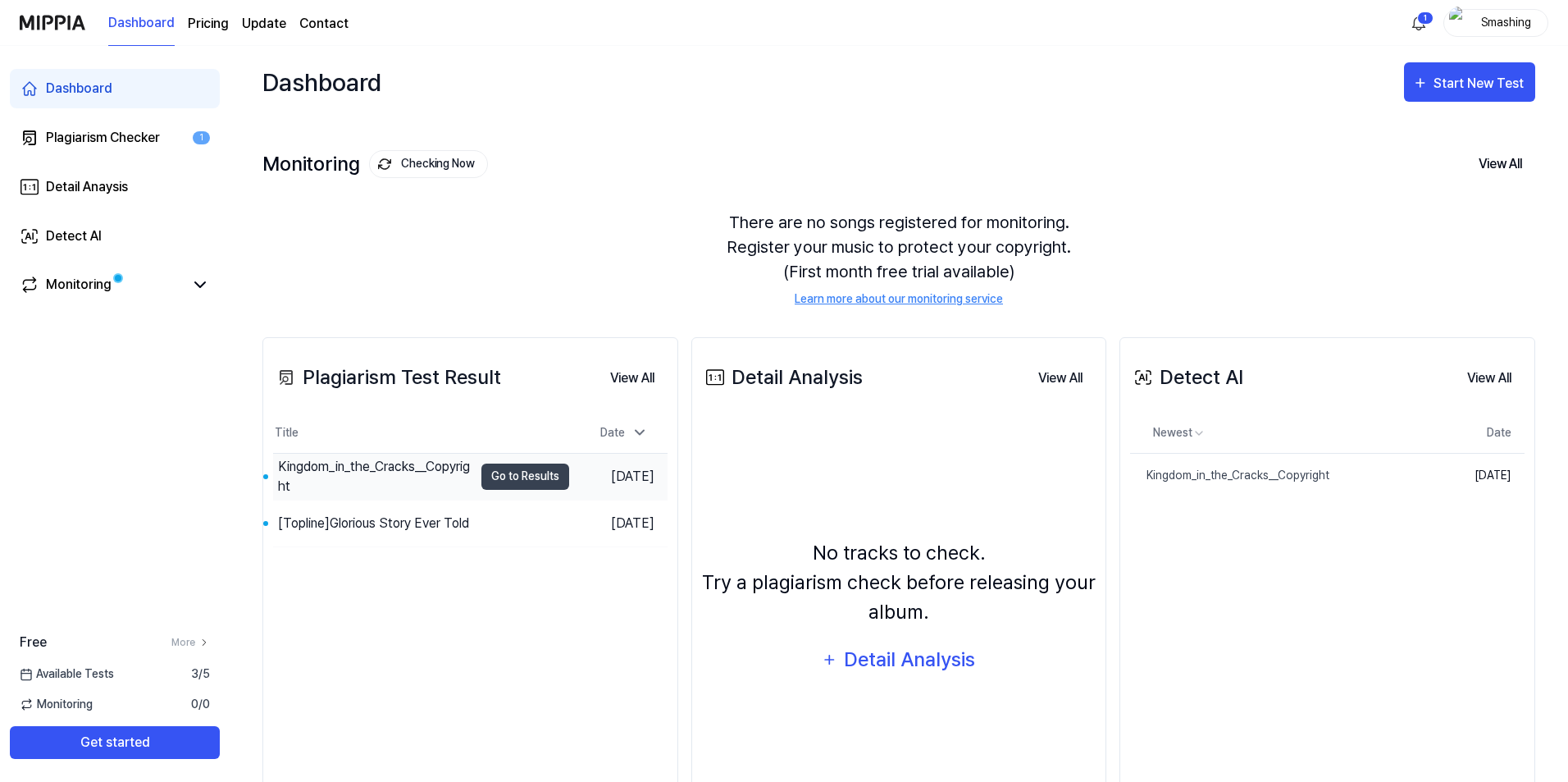
click at [522, 476] on button "Go to Results" at bounding box center [525, 477] width 87 height 26
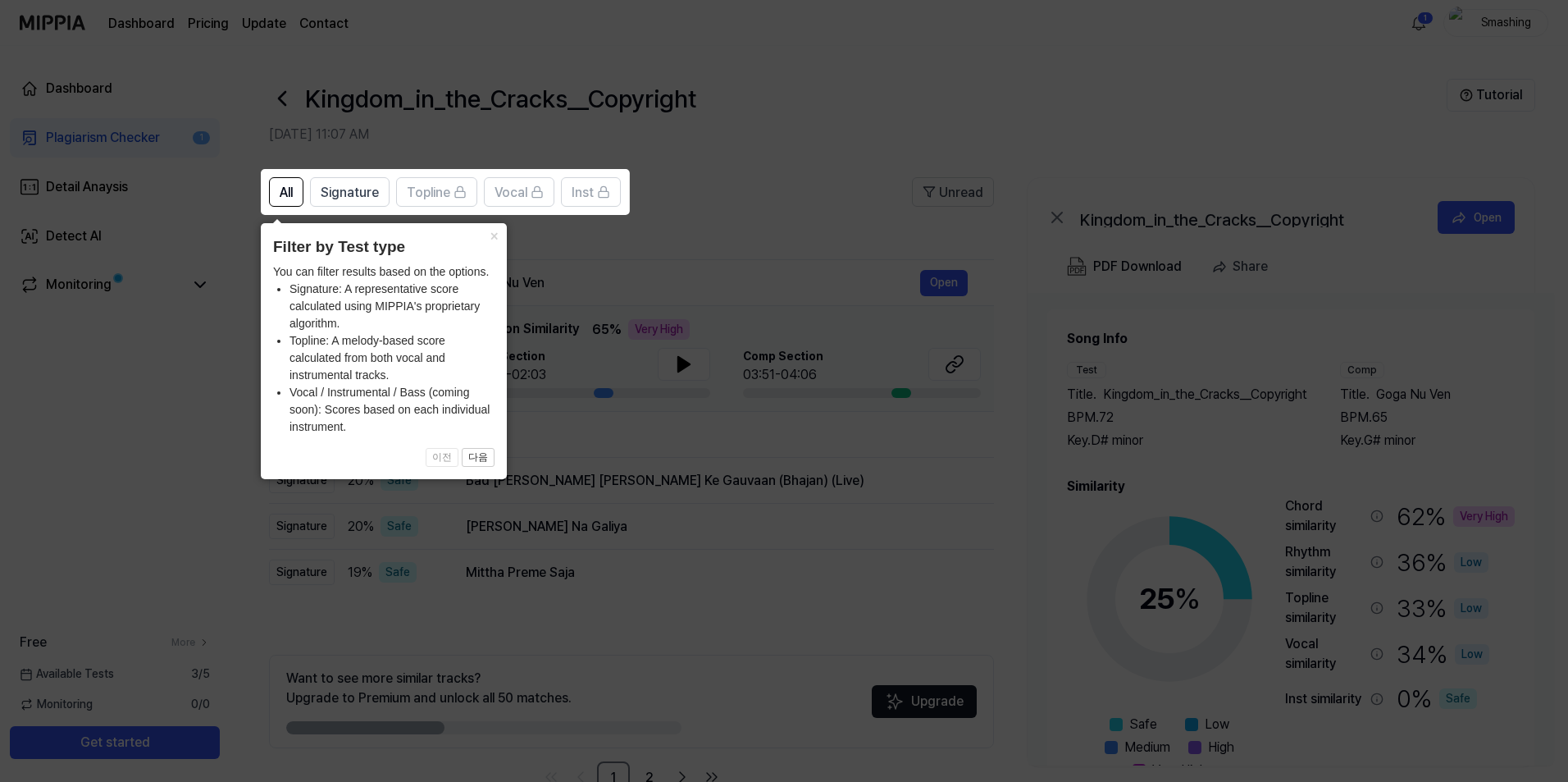
click at [1117, 81] on icon at bounding box center [787, 391] width 1575 height 782
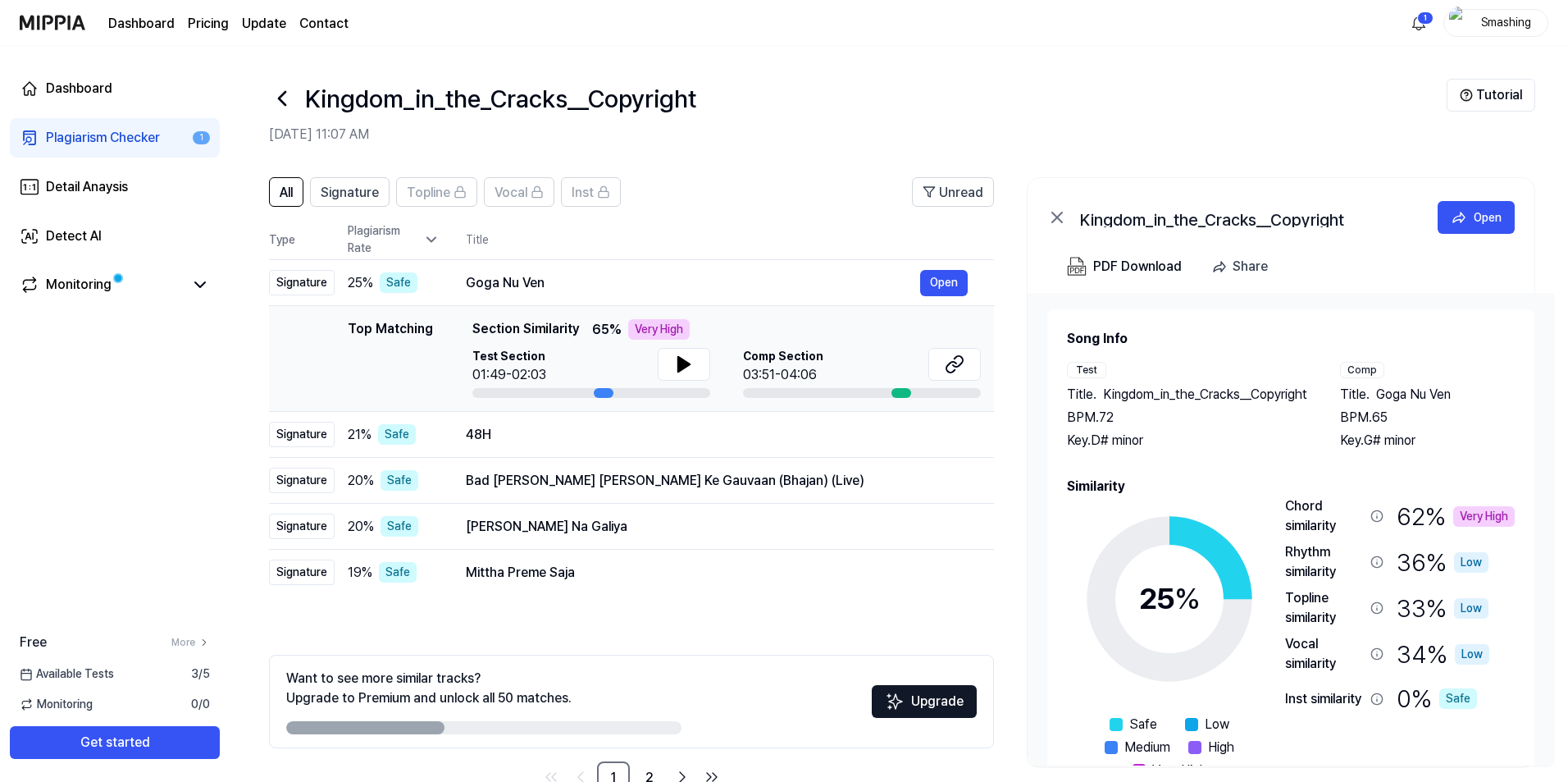
click at [1491, 517] on div "Very High" at bounding box center [1484, 516] width 62 height 21
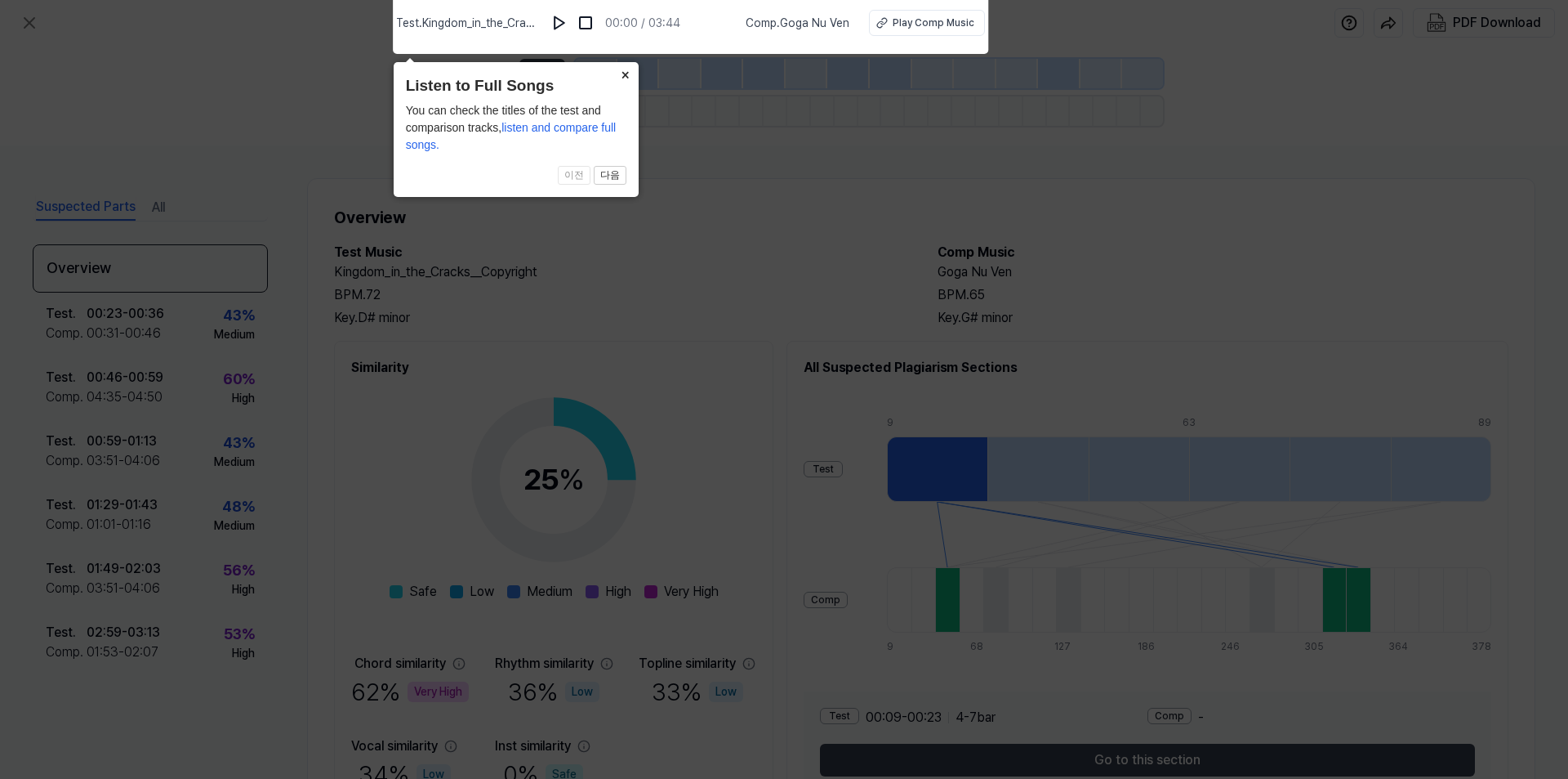
click at [626, 71] on button "×" at bounding box center [626, 74] width 26 height 23
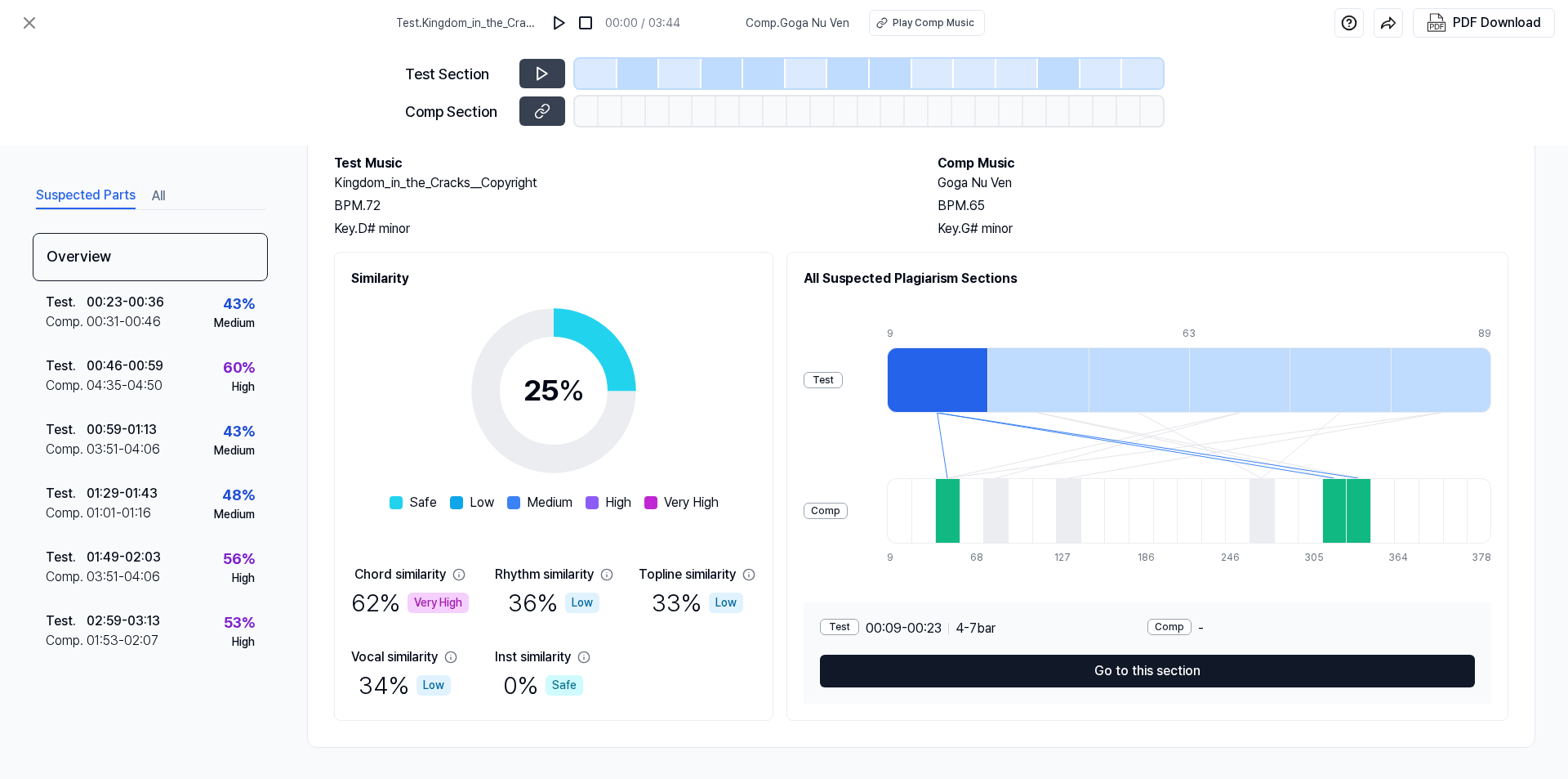
scroll to position [90, 0]
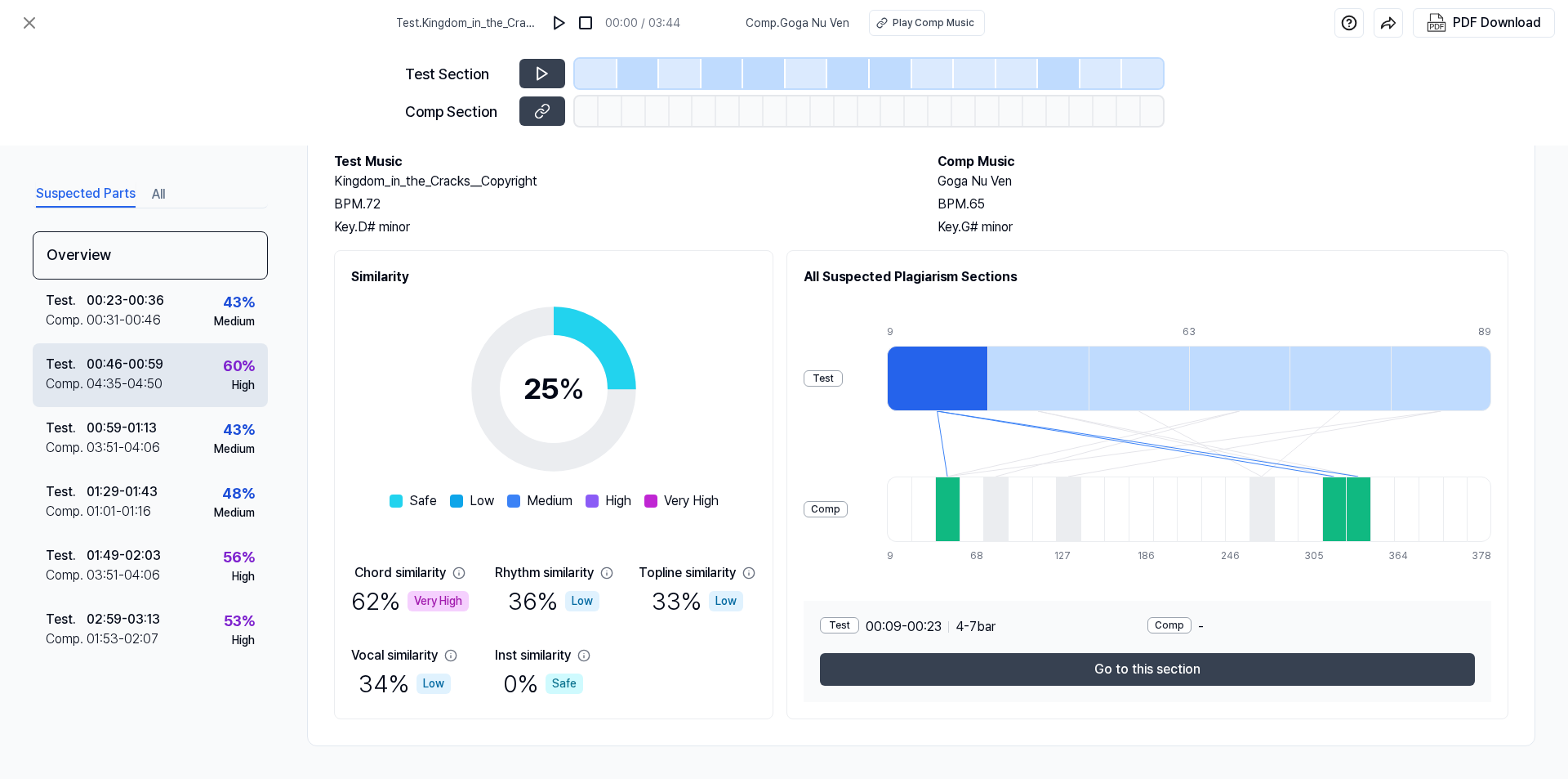
click at [137, 380] on div "04:35 - 04:50" at bounding box center [124, 384] width 76 height 20
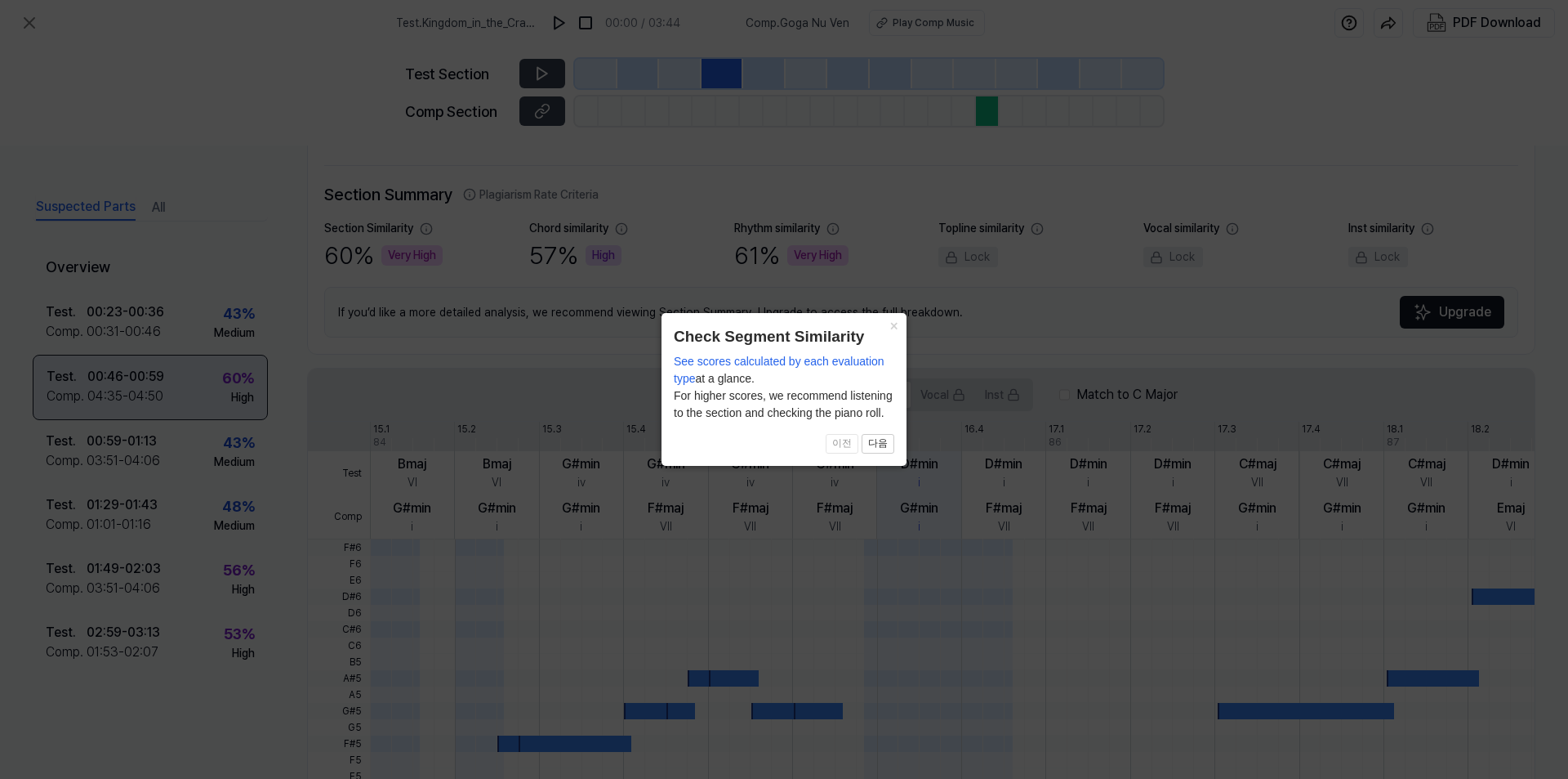
scroll to position [343, 0]
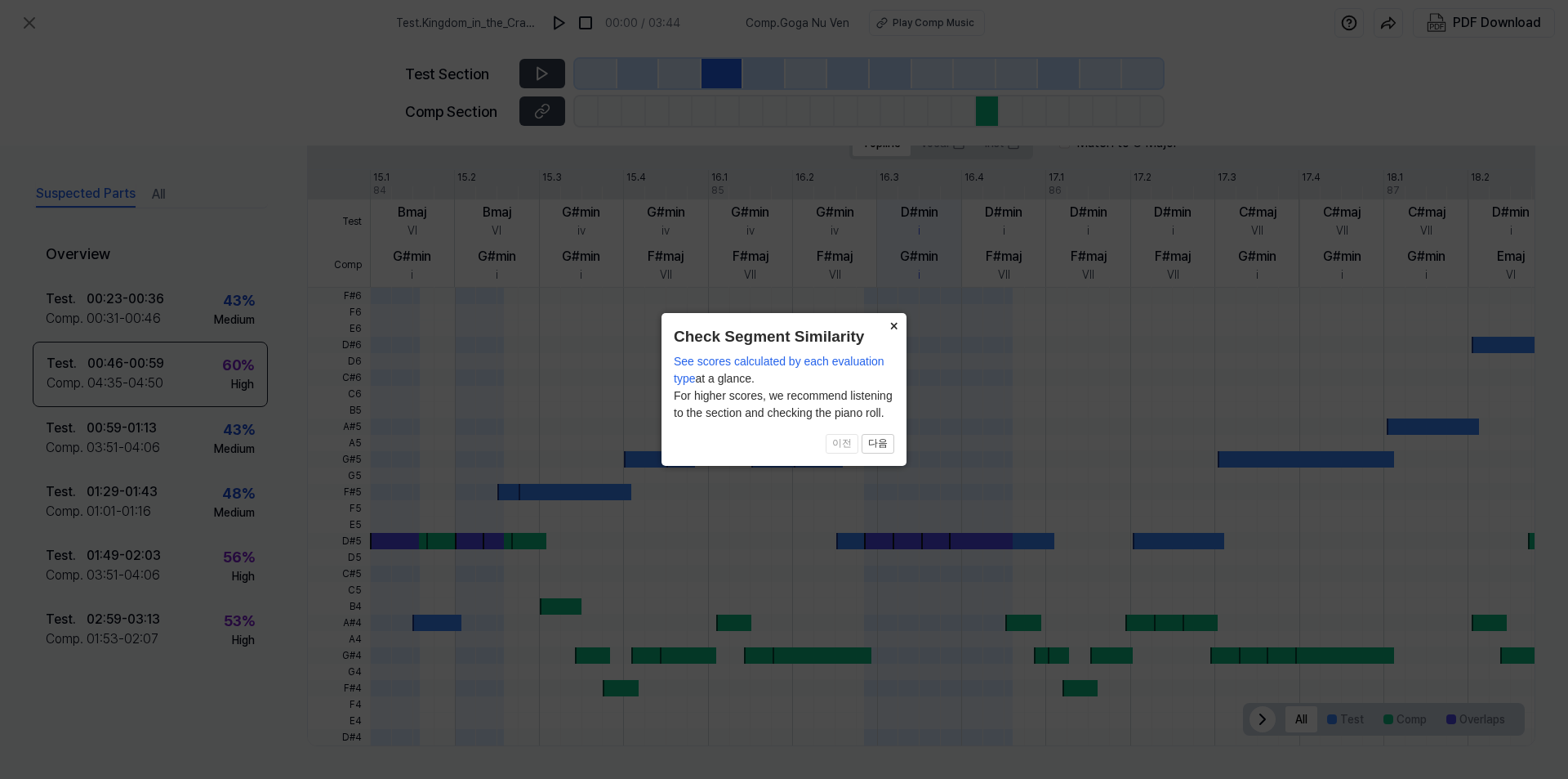
click at [892, 325] on button "×" at bounding box center [894, 325] width 26 height 23
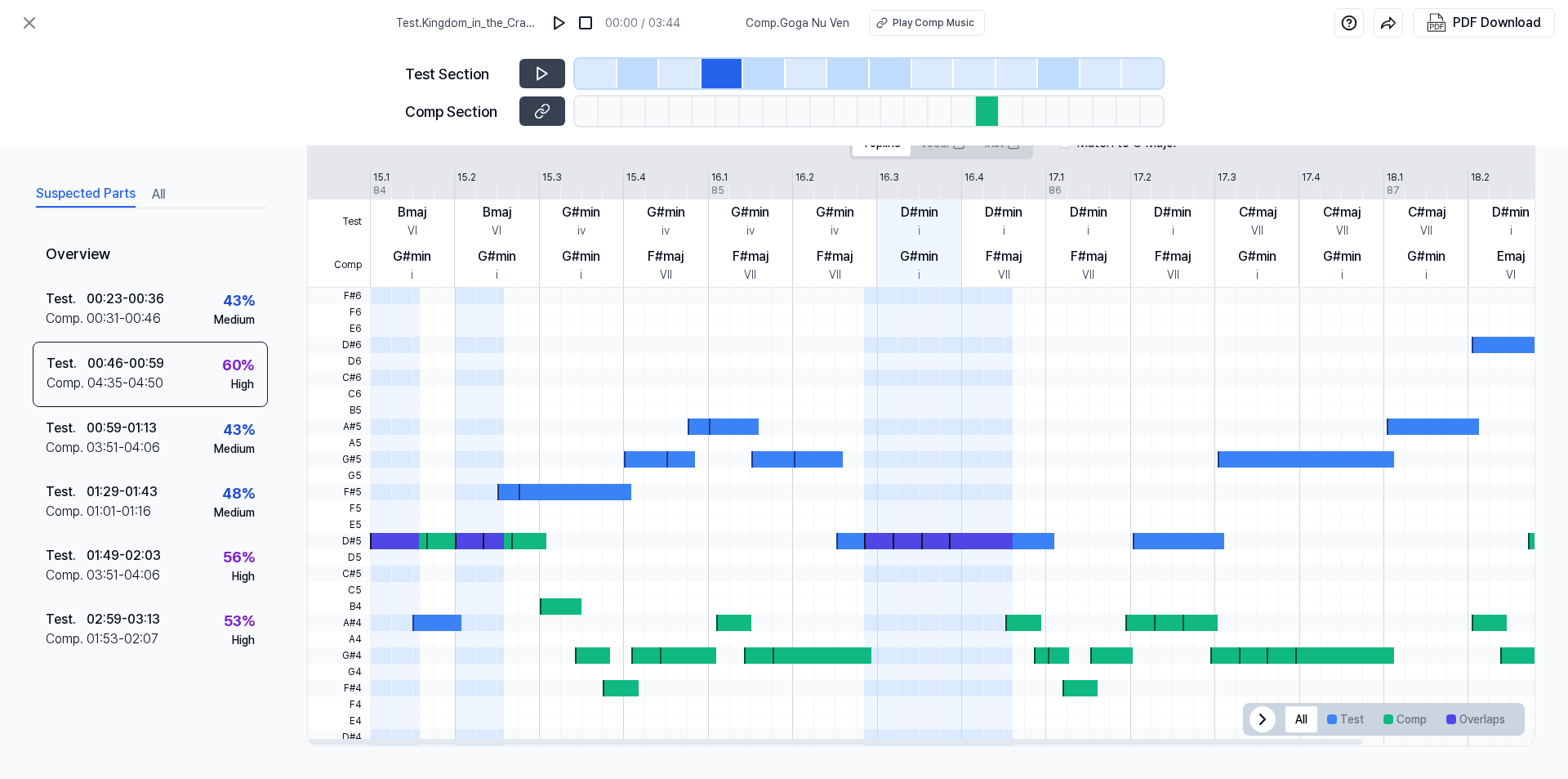
scroll to position [260, 0]
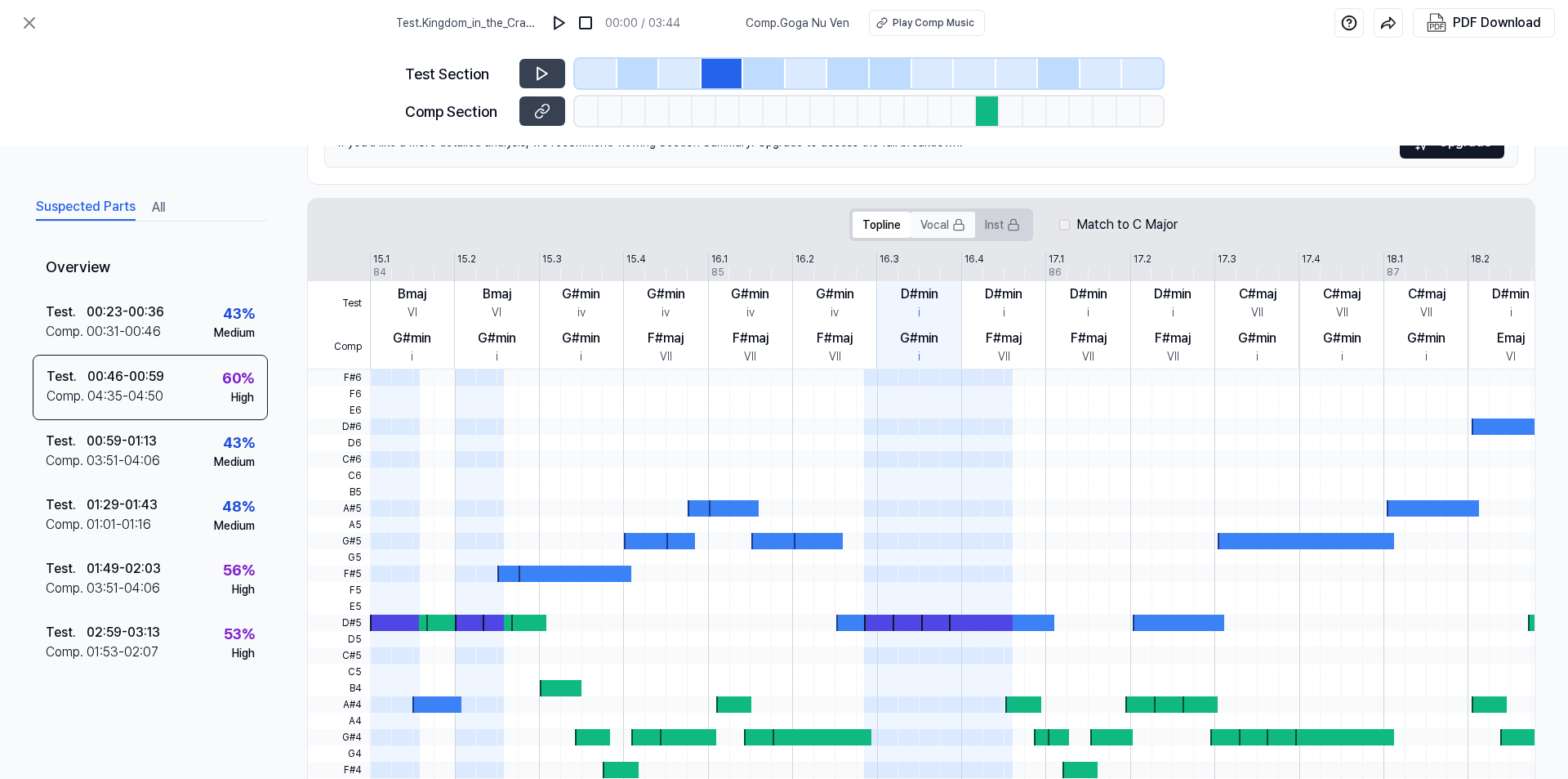
click at [937, 215] on button "Vocal" at bounding box center [943, 225] width 65 height 26
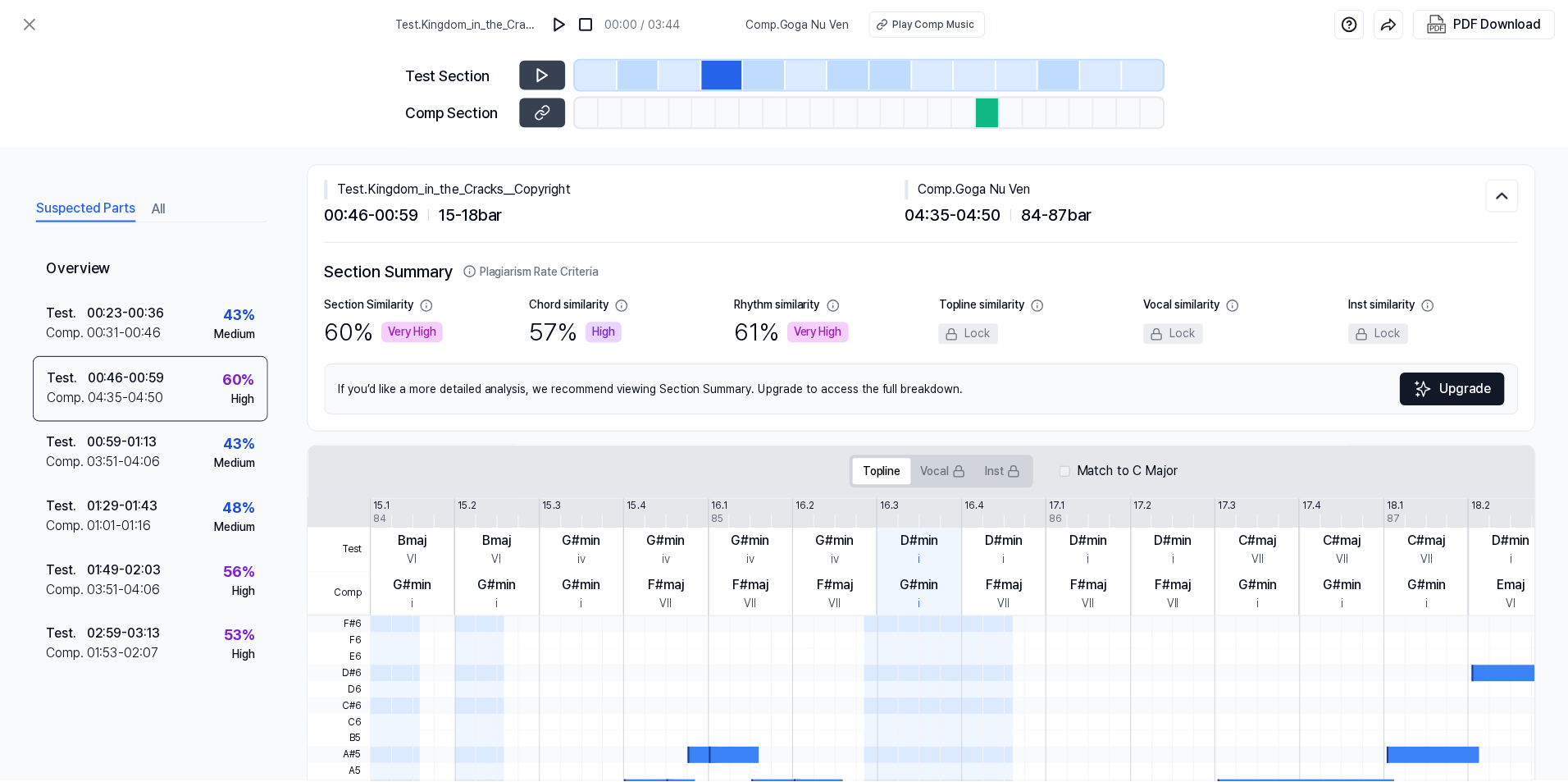
scroll to position [0, 0]
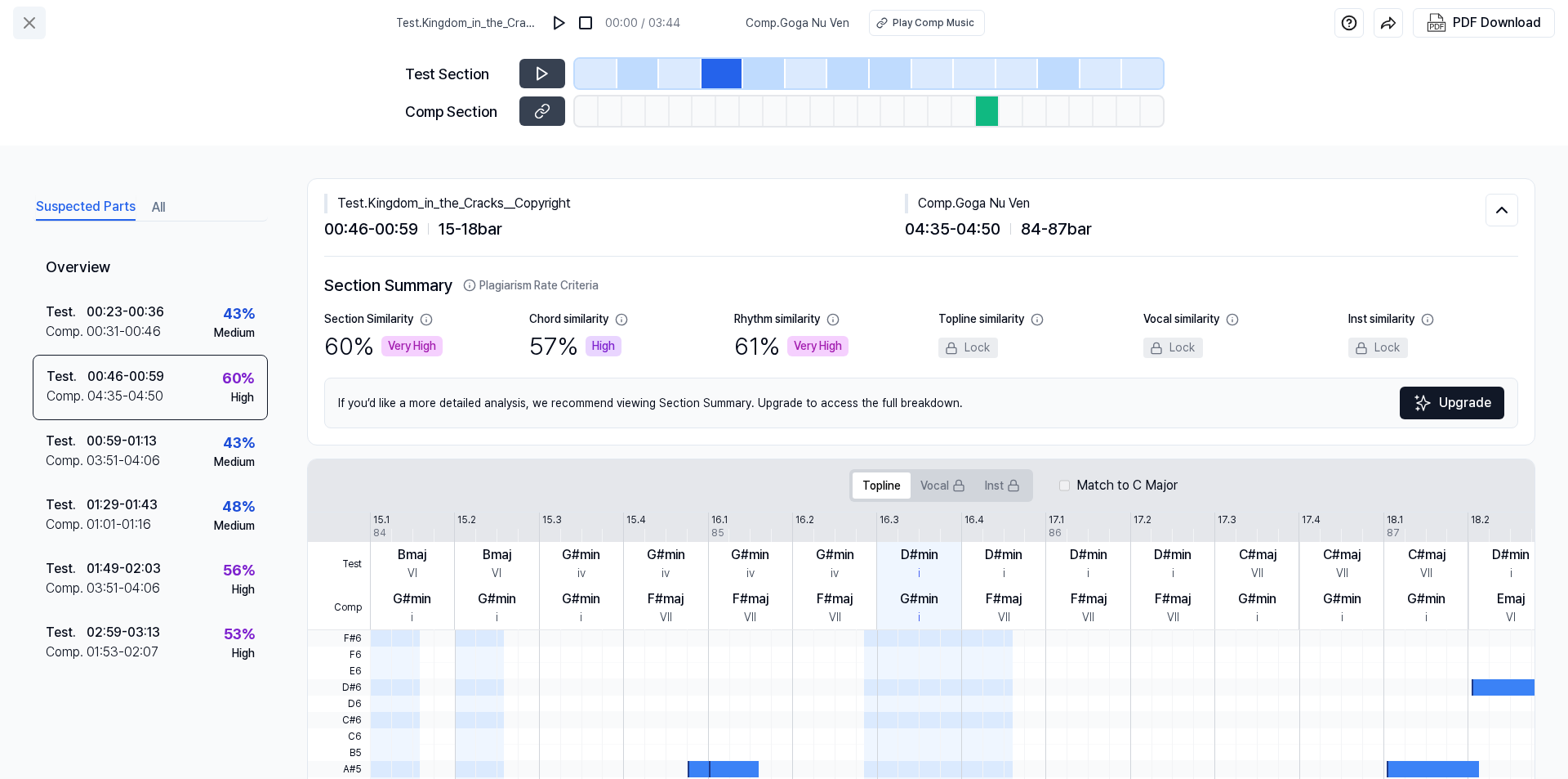
click at [29, 27] on icon at bounding box center [30, 23] width 20 height 20
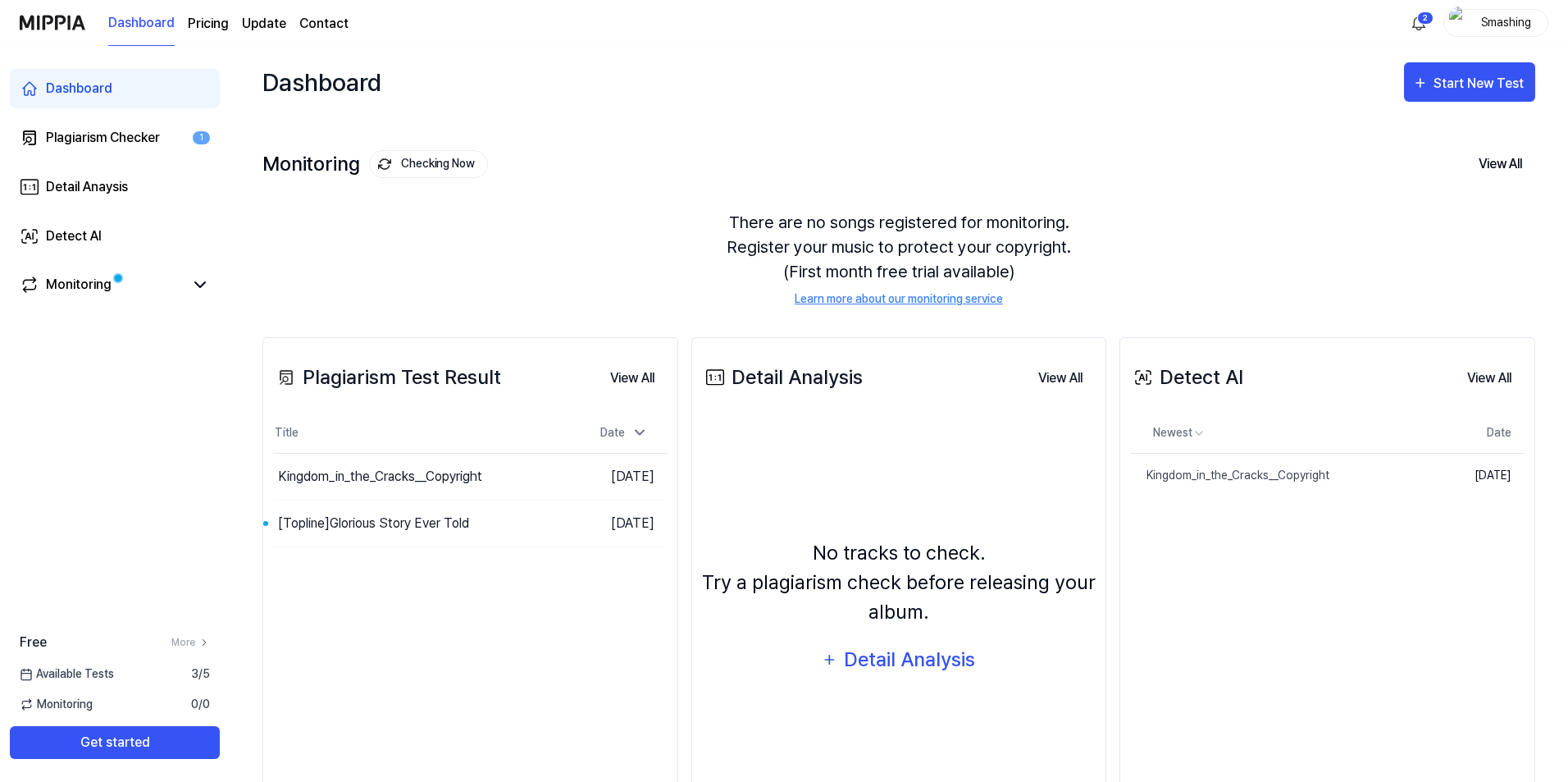
click at [97, 83] on div "Dashboard" at bounding box center [79, 88] width 67 height 20
